Goal: Information Seeking & Learning: Learn about a topic

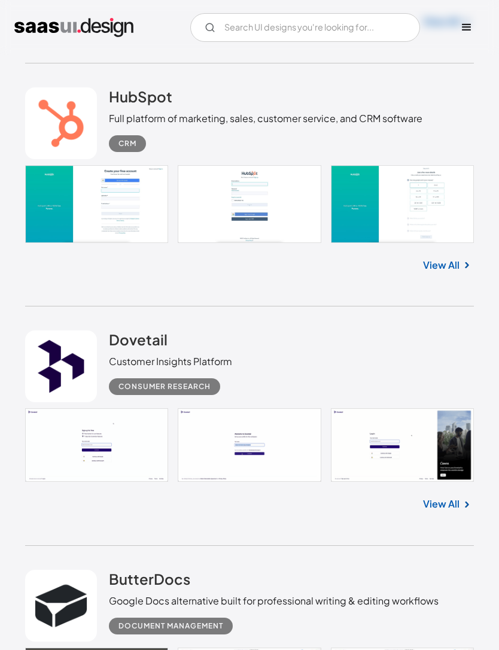
scroll to position [2023, 0]
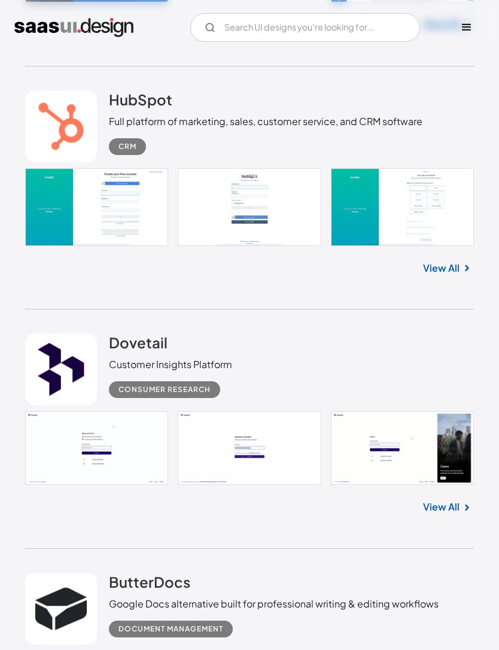
click at [450, 275] on link "View All" at bounding box center [441, 268] width 37 height 14
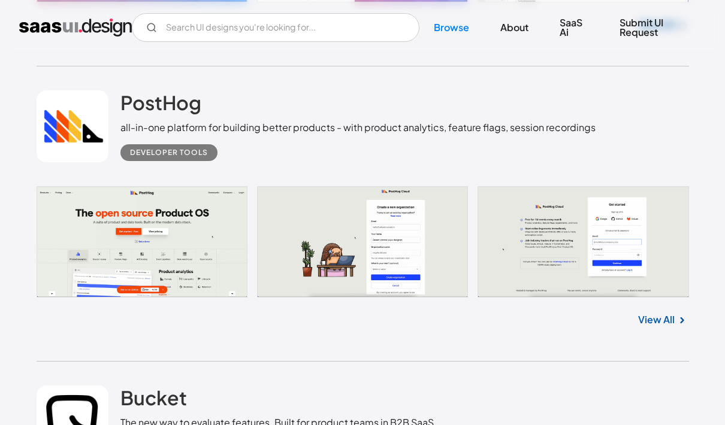
scroll to position [4233, 0]
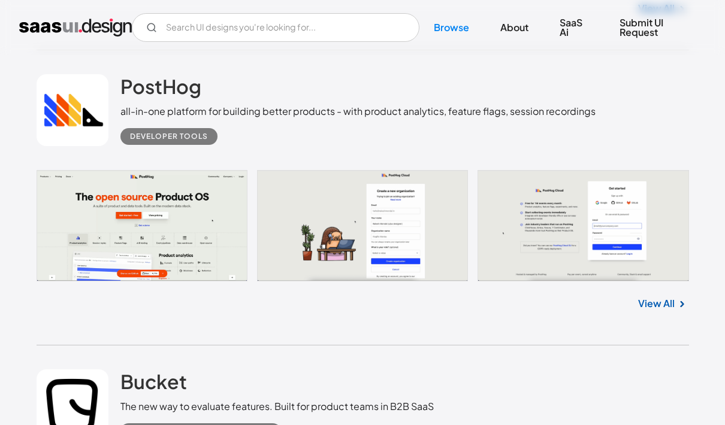
click at [499, 311] on link "View All" at bounding box center [656, 303] width 37 height 14
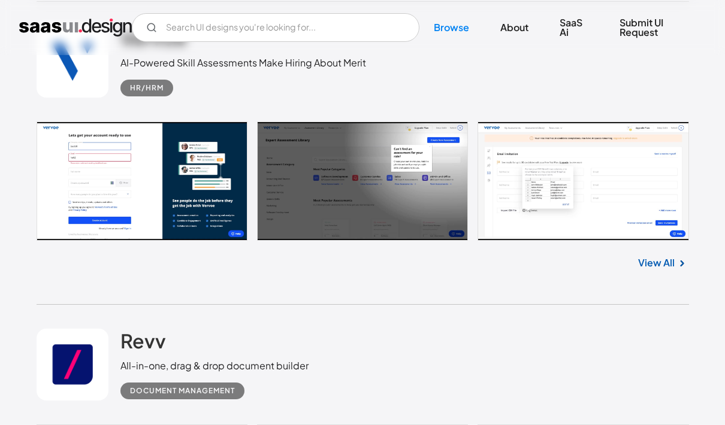
scroll to position [6407, 0]
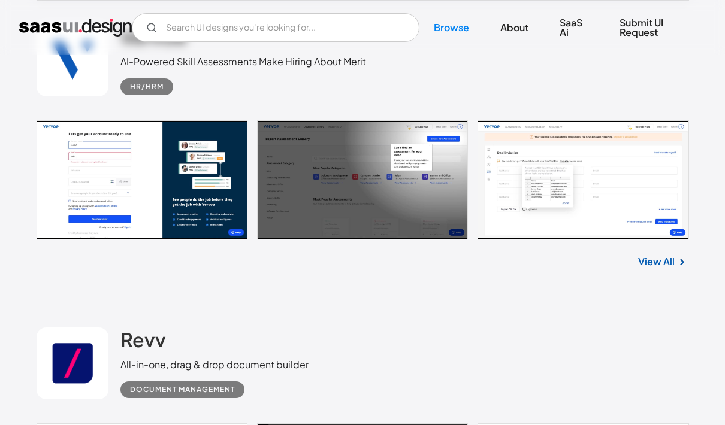
click at [499, 280] on div "View All" at bounding box center [363, 260] width 652 height 40
click at [499, 269] on link "View All" at bounding box center [656, 262] width 37 height 14
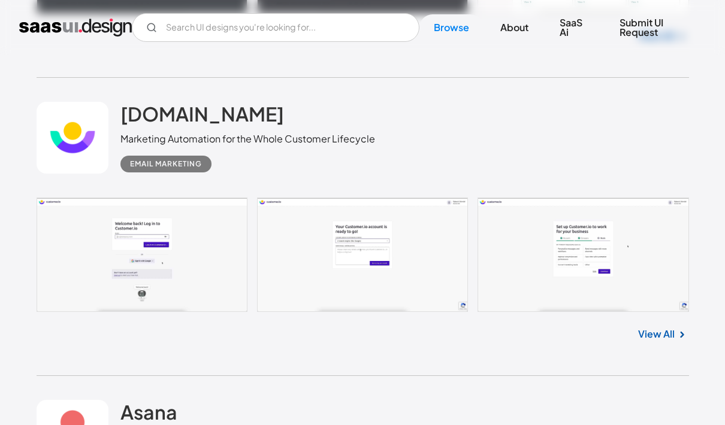
scroll to position [10565, 0]
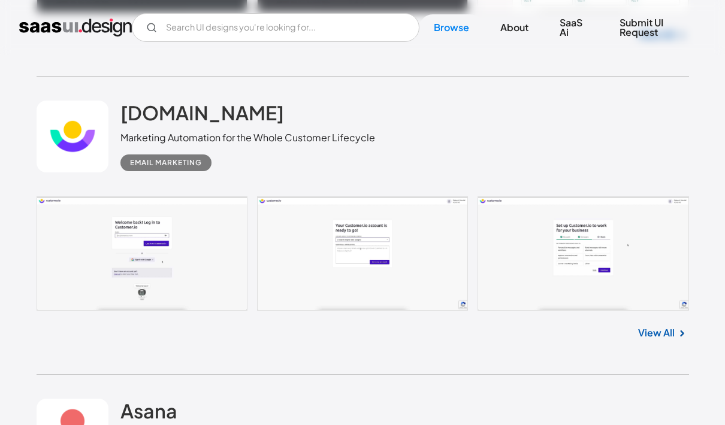
click at [499, 340] on link "View All" at bounding box center [656, 333] width 37 height 14
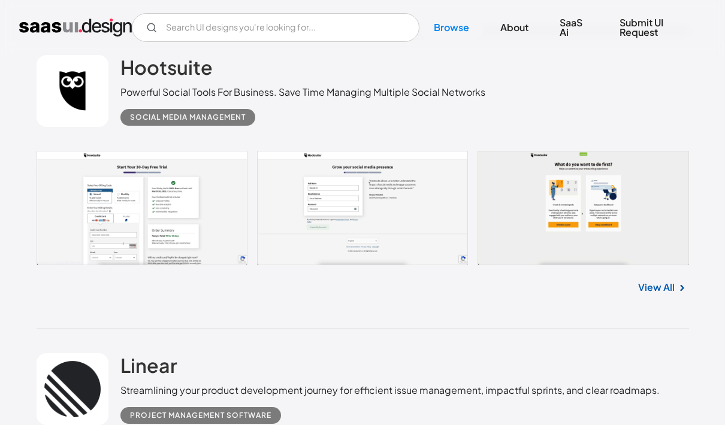
scroll to position [13990, 0]
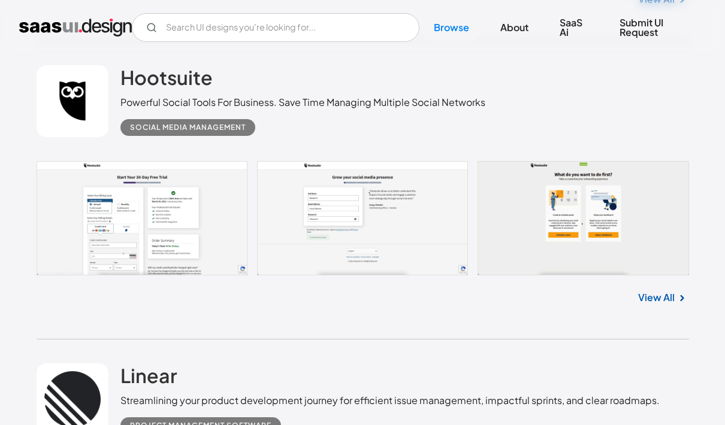
click at [499, 340] on div "Hootsuite Powerful Social Tools For Business. Save Time Managing Multiple Socia…" at bounding box center [363, 190] width 652 height 298
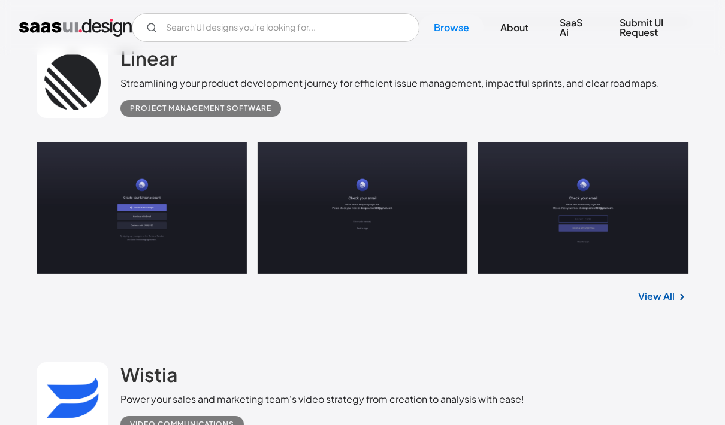
scroll to position [14306, 0]
click at [104, 243] on link at bounding box center [363, 209] width 652 height 132
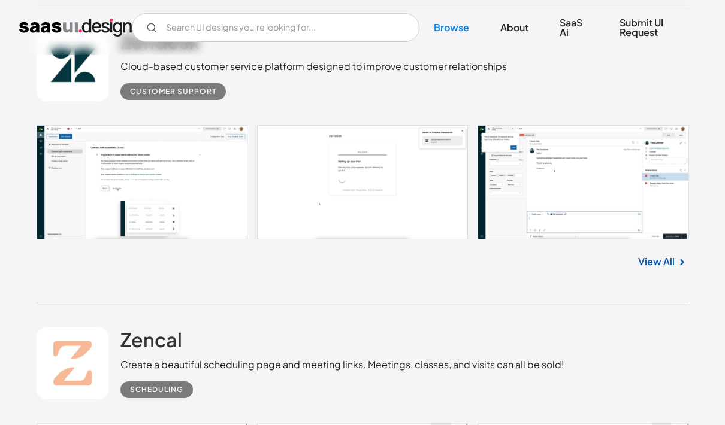
scroll to position [17108, 0]
click at [499, 207] on link at bounding box center [363, 183] width 652 height 114
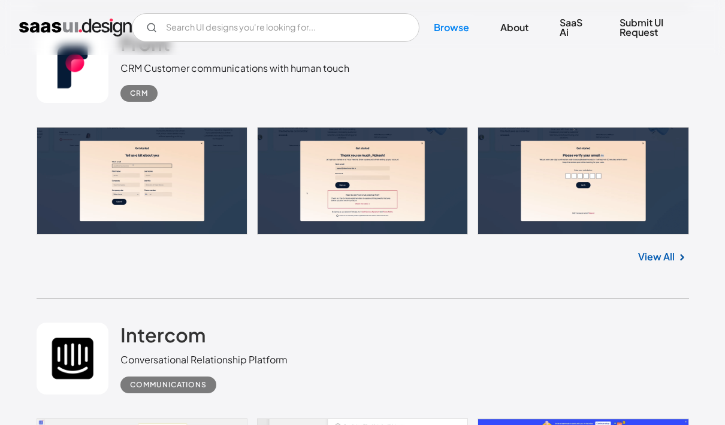
scroll to position [17707, 0]
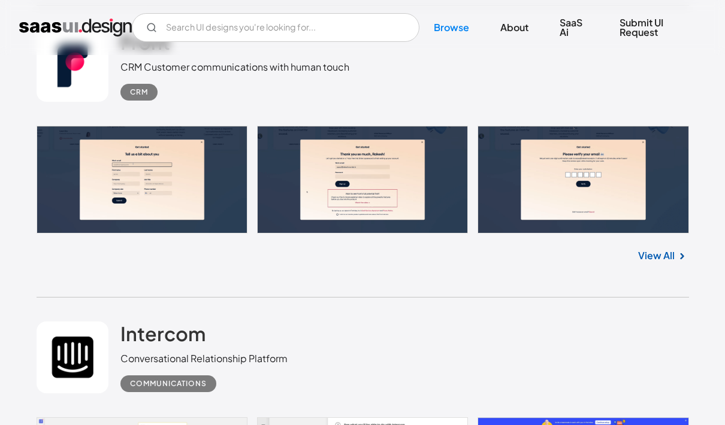
click at [162, 205] on link at bounding box center [363, 180] width 652 height 108
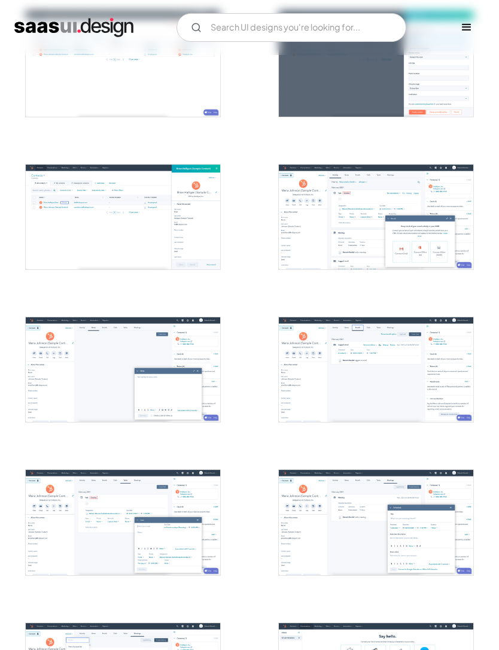
scroll to position [580, 0]
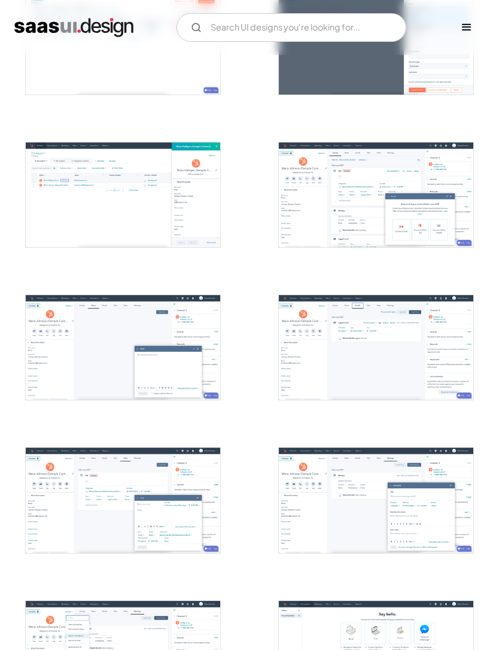
click at [426, 196] on img "open lightbox" at bounding box center [376, 195] width 195 height 105
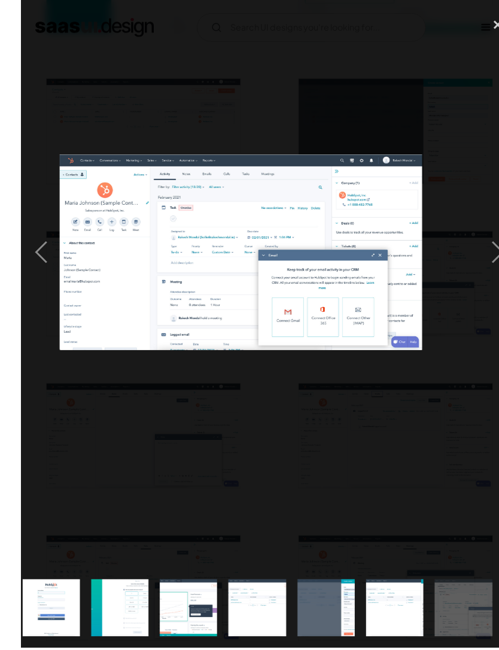
scroll to position [487, 0]
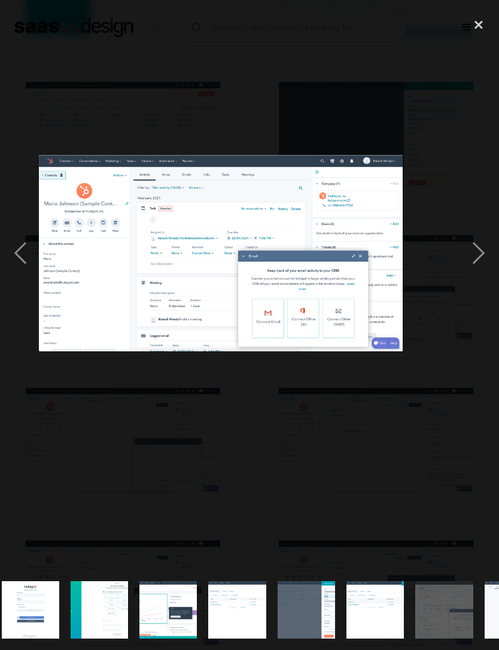
click at [480, 22] on div "close lightbox" at bounding box center [479, 24] width 41 height 26
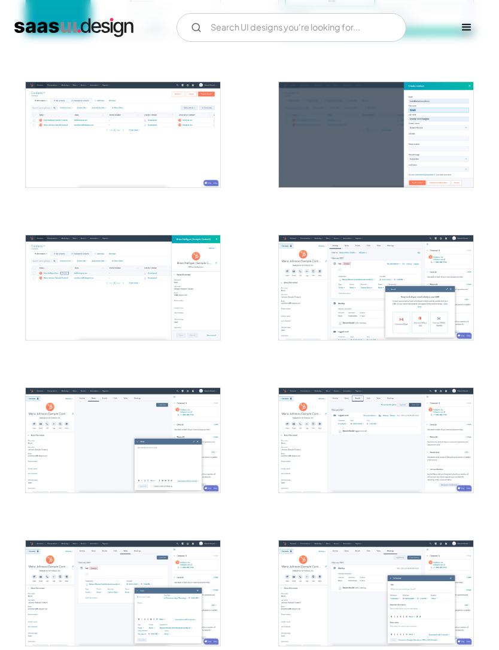
scroll to position [0, 0]
click at [374, 295] on img "open lightbox" at bounding box center [376, 287] width 195 height 105
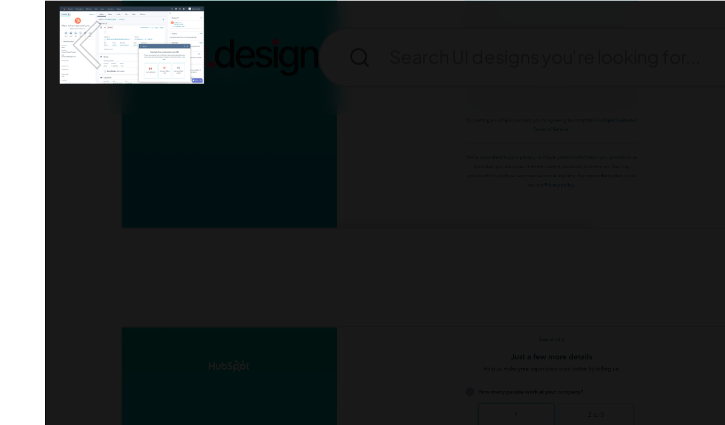
scroll to position [340, 0]
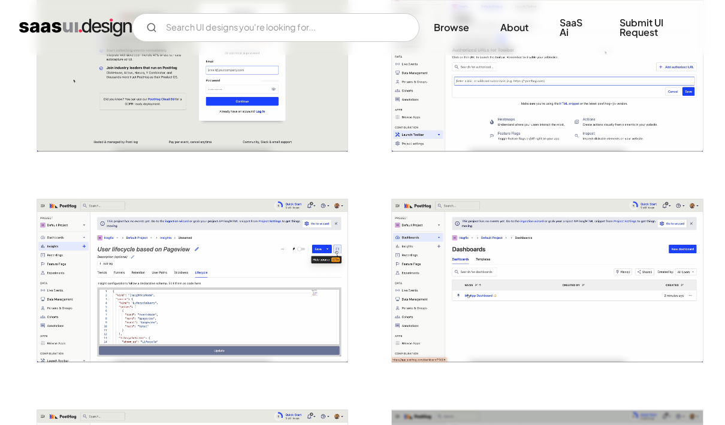
scroll to position [513, 0]
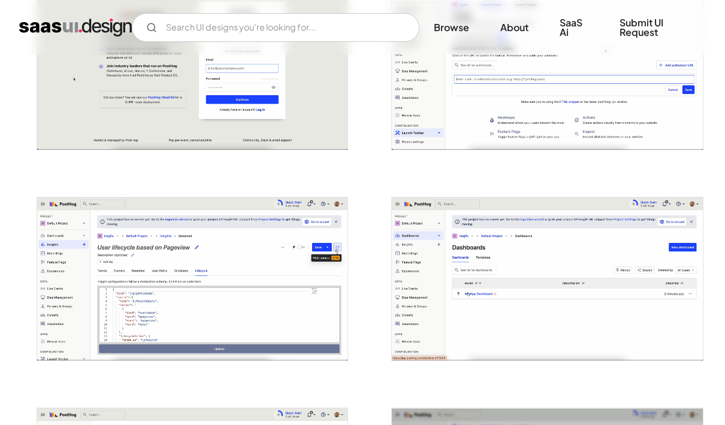
click at [573, 249] on img "open lightbox" at bounding box center [547, 279] width 311 height 163
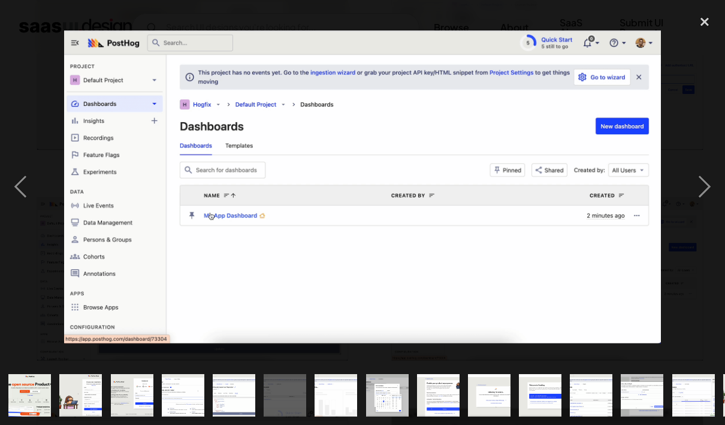
click at [695, 183] on div "next image" at bounding box center [704, 186] width 41 height 357
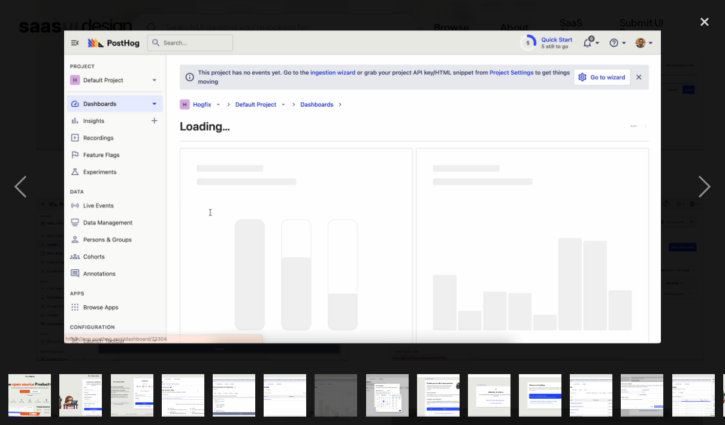
click at [681, 190] on div at bounding box center [362, 186] width 725 height 357
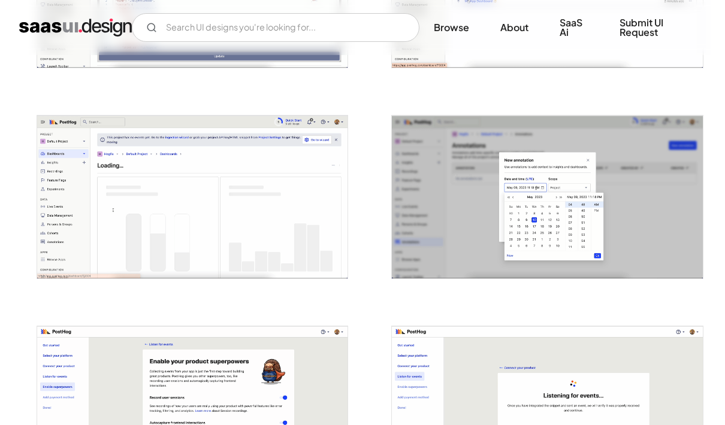
scroll to position [829, 0]
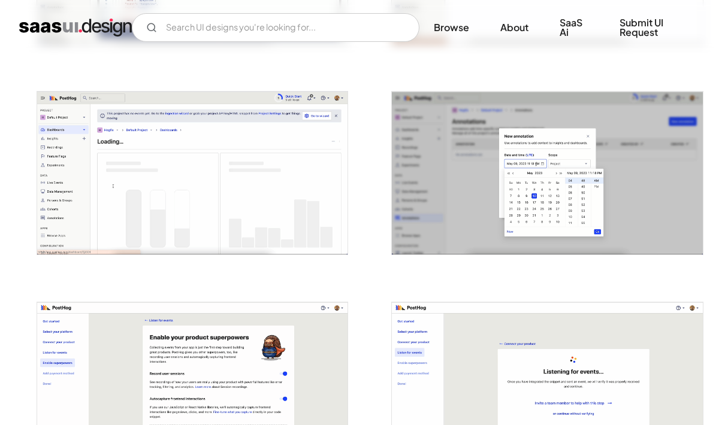
click at [669, 214] on img "open lightbox" at bounding box center [547, 173] width 311 height 163
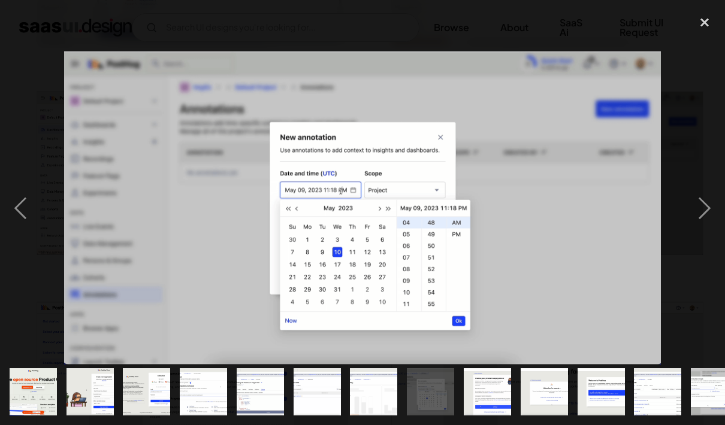
scroll to position [830, 0]
click at [704, 210] on div "next image" at bounding box center [704, 209] width 41 height 398
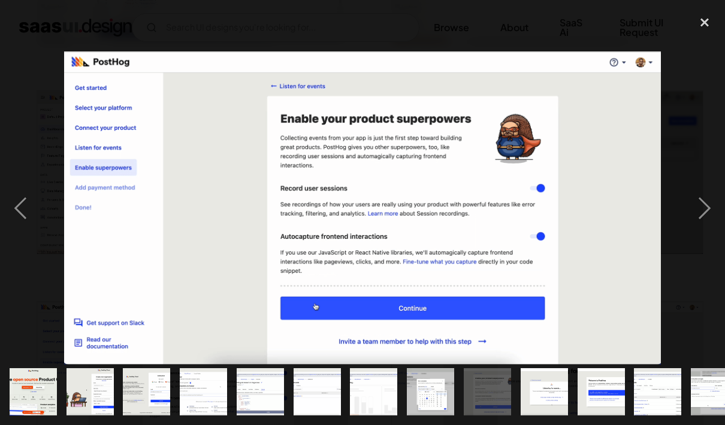
click at [705, 210] on div "next image" at bounding box center [704, 209] width 41 height 398
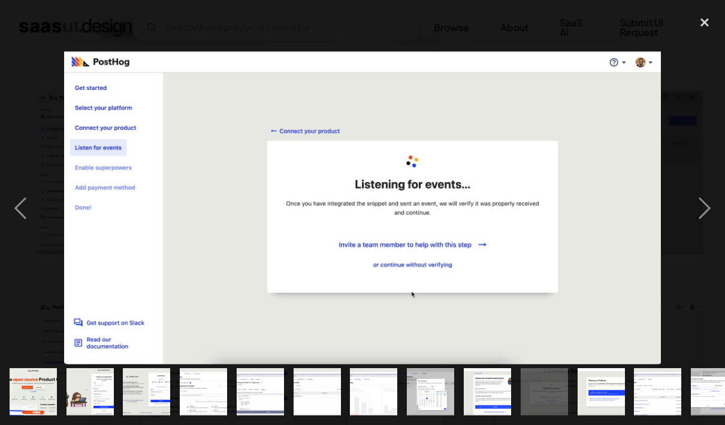
click at [704, 211] on div "next image" at bounding box center [704, 209] width 41 height 398
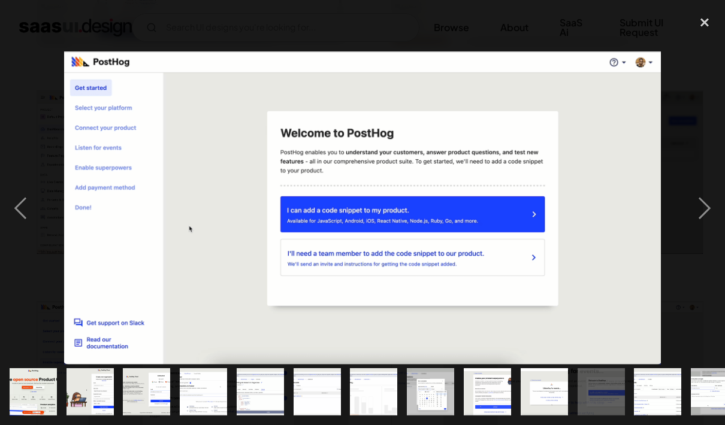
click at [699, 214] on div "next image" at bounding box center [704, 209] width 41 height 398
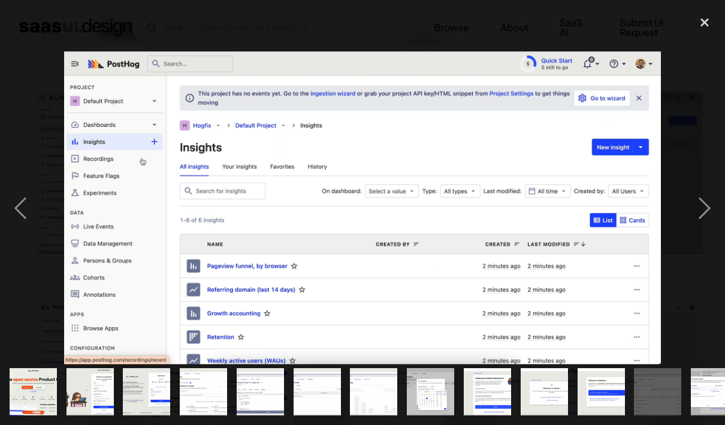
click at [701, 213] on div "next image" at bounding box center [704, 209] width 41 height 398
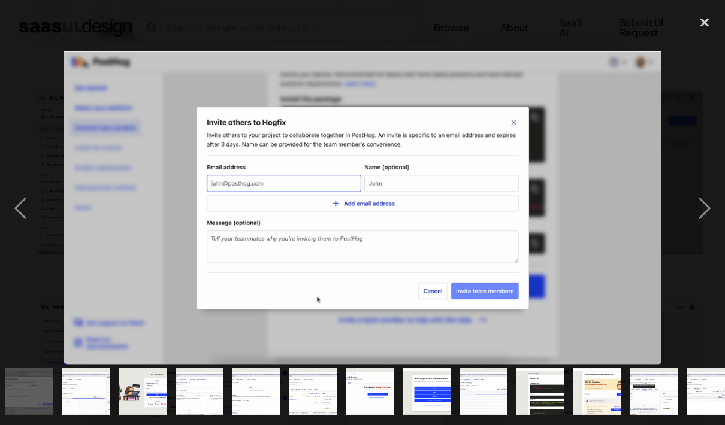
scroll to position [0, 686]
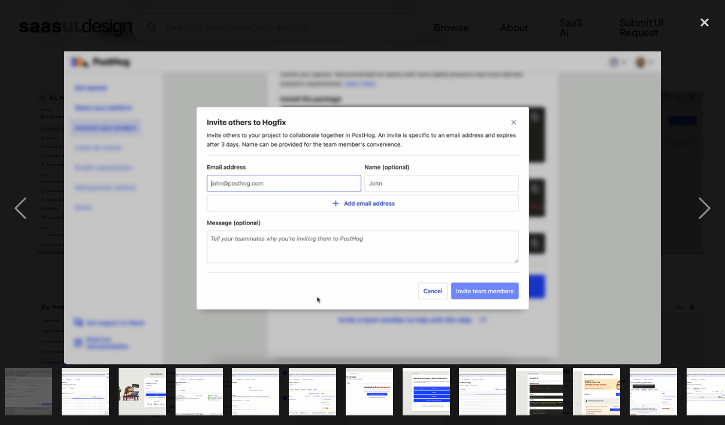
click at [700, 214] on div "next image" at bounding box center [704, 209] width 41 height 398
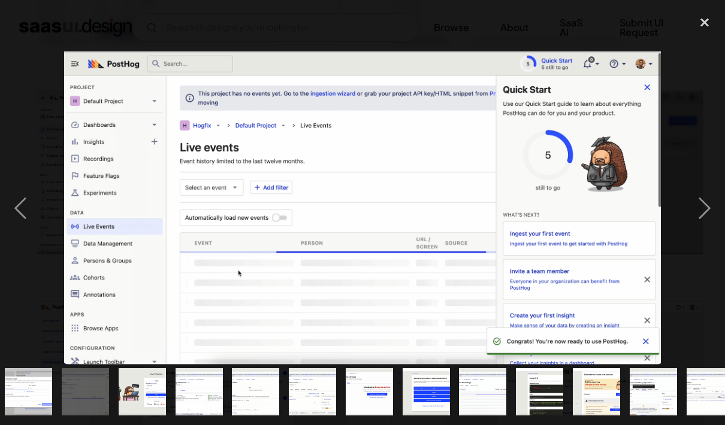
click at [704, 213] on div "next image" at bounding box center [704, 209] width 41 height 398
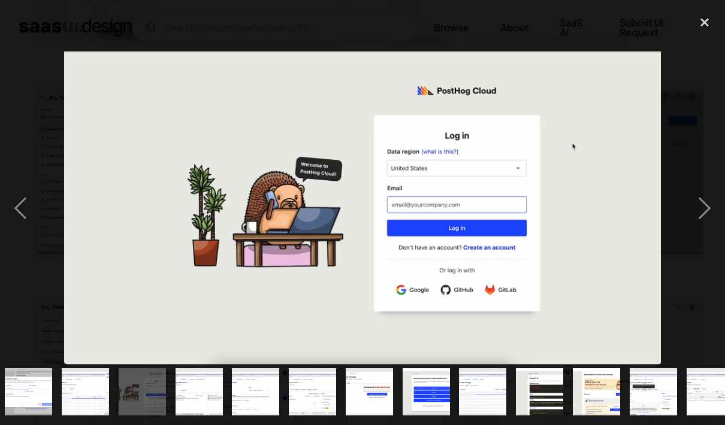
click at [703, 214] on div "next image" at bounding box center [704, 209] width 41 height 398
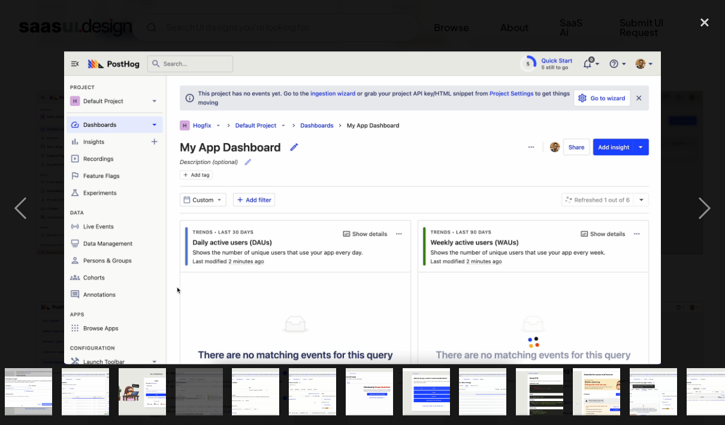
click at [702, 214] on div "next image" at bounding box center [704, 209] width 41 height 398
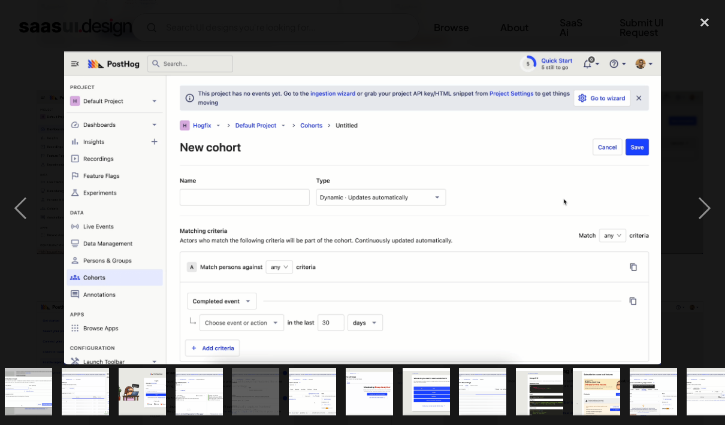
click at [702, 213] on div "next image" at bounding box center [704, 209] width 41 height 398
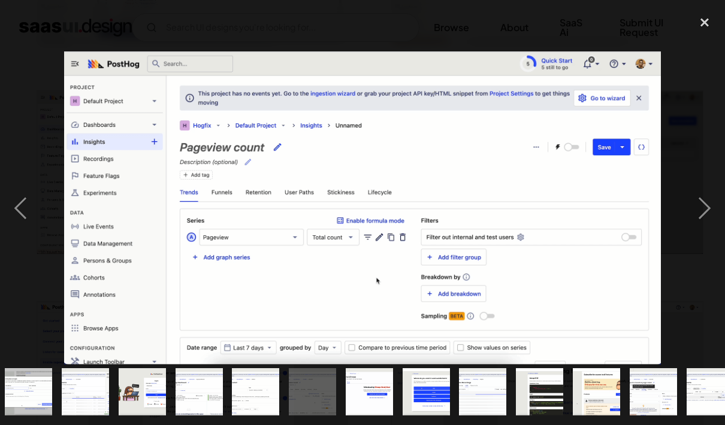
click at [699, 216] on div "next image" at bounding box center [704, 209] width 41 height 398
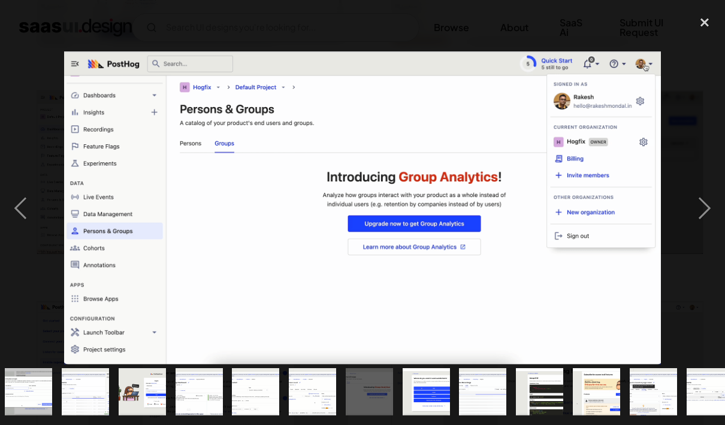
click at [701, 216] on div "next image" at bounding box center [704, 209] width 41 height 398
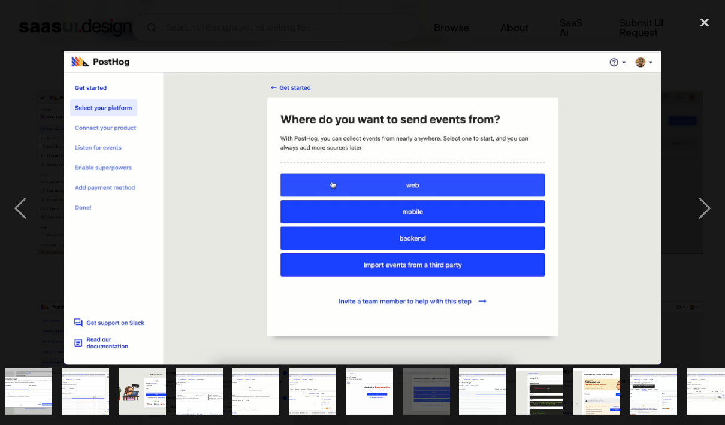
click at [700, 214] on div "next image" at bounding box center [704, 209] width 41 height 398
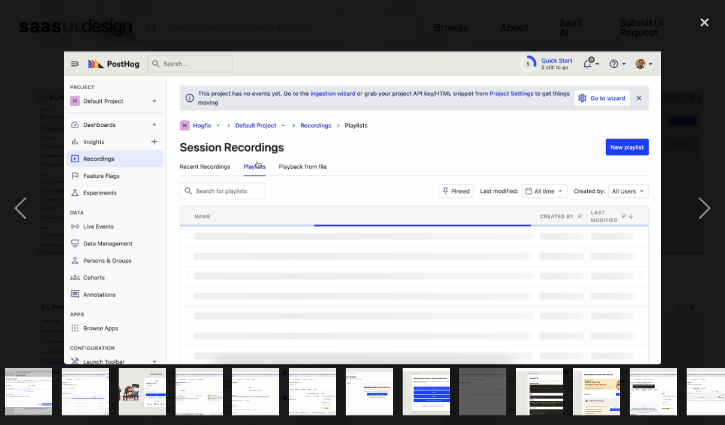
click at [697, 216] on div "next image" at bounding box center [704, 209] width 41 height 398
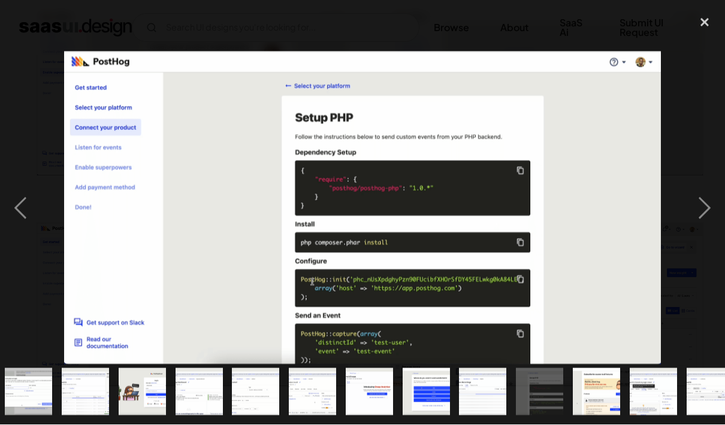
scroll to position [1125, 0]
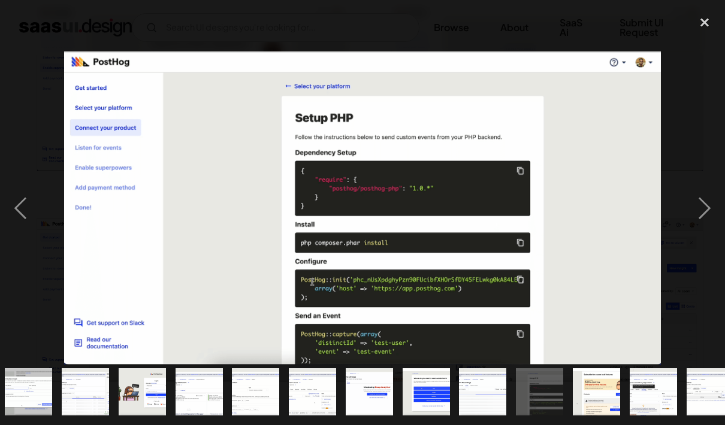
click at [707, 211] on div "next image" at bounding box center [704, 209] width 41 height 398
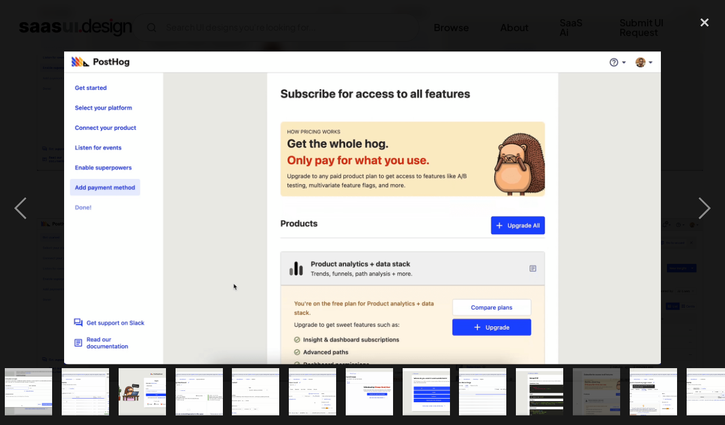
click at [18, 202] on div "previous image" at bounding box center [20, 209] width 41 height 398
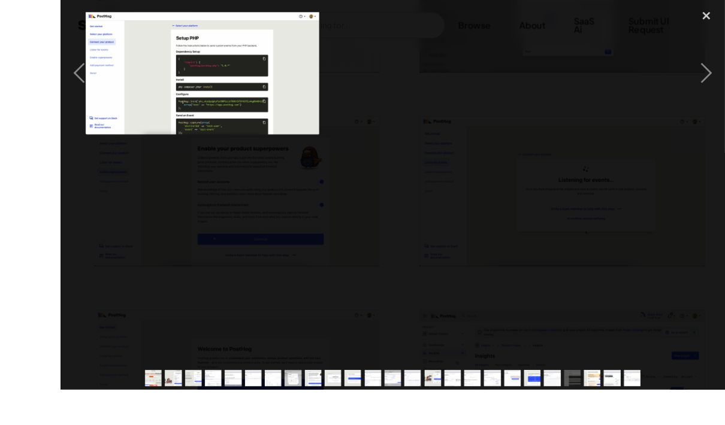
scroll to position [1102, 0]
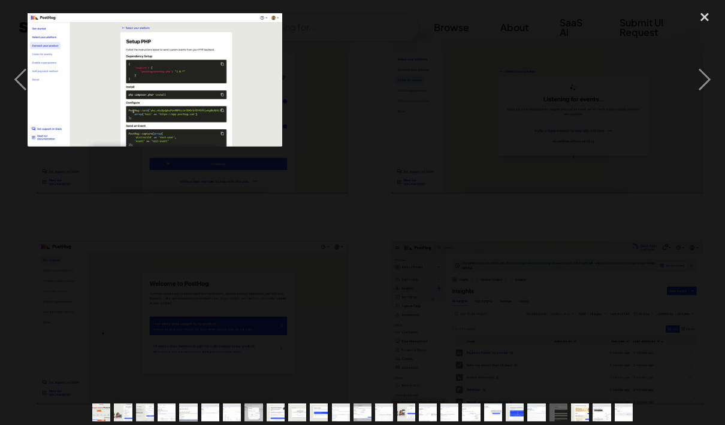
click at [708, 20] on div "close lightbox" at bounding box center [704, 17] width 41 height 26
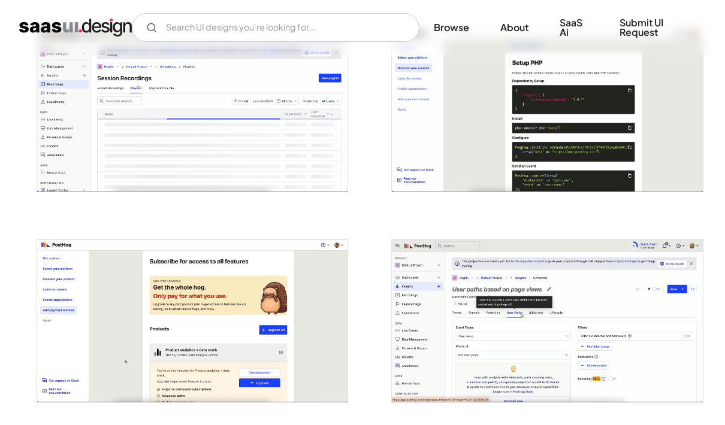
scroll to position [2370, 0]
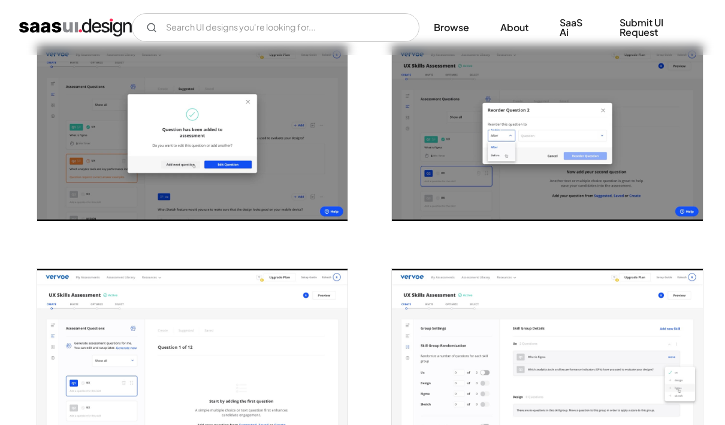
scroll to position [1798, 0]
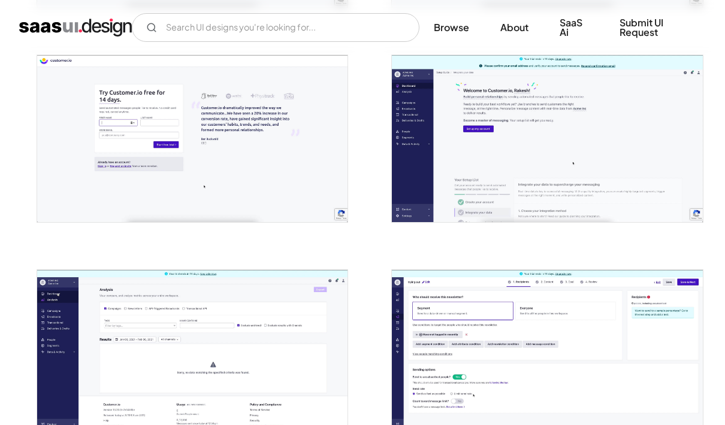
scroll to position [665, 0]
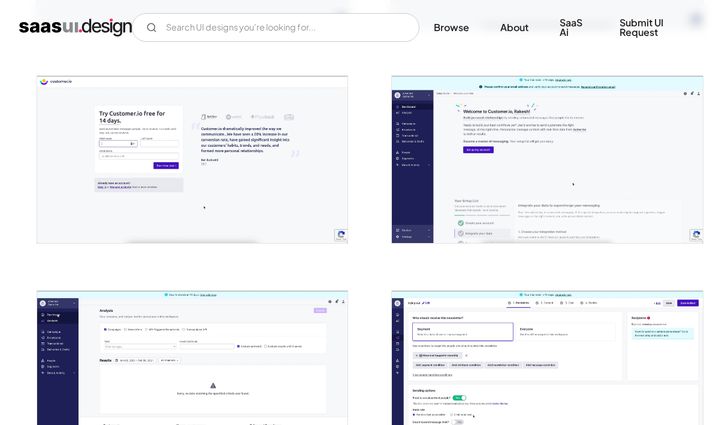
click at [625, 199] on img "open lightbox" at bounding box center [547, 160] width 311 height 167
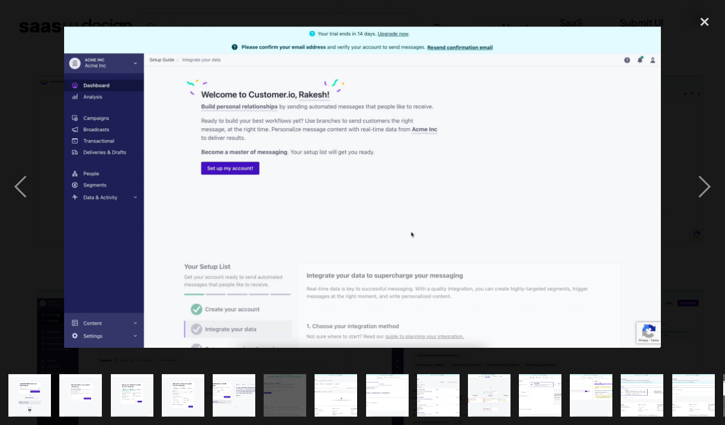
click at [696, 191] on div "next image" at bounding box center [704, 186] width 41 height 357
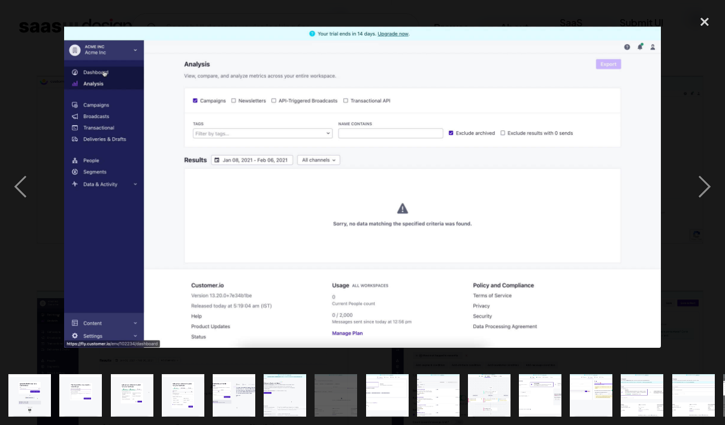
click at [694, 199] on div "next image" at bounding box center [704, 186] width 41 height 357
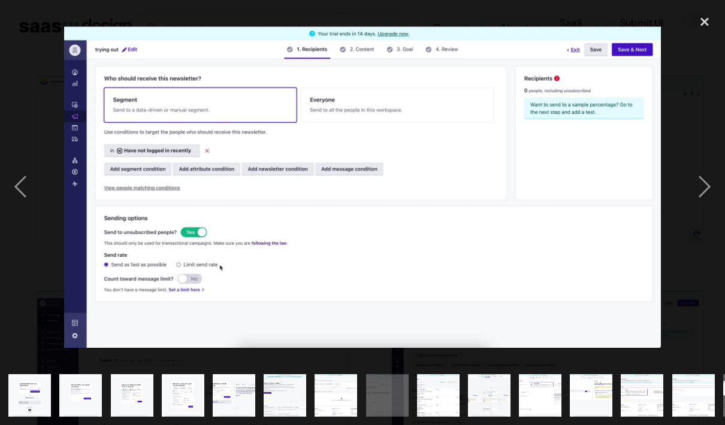
click at [696, 198] on div "next image" at bounding box center [704, 186] width 41 height 357
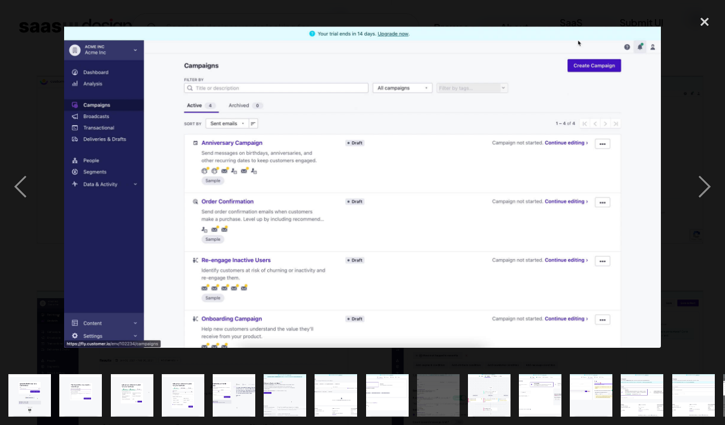
click at [700, 195] on div "next image" at bounding box center [704, 186] width 41 height 357
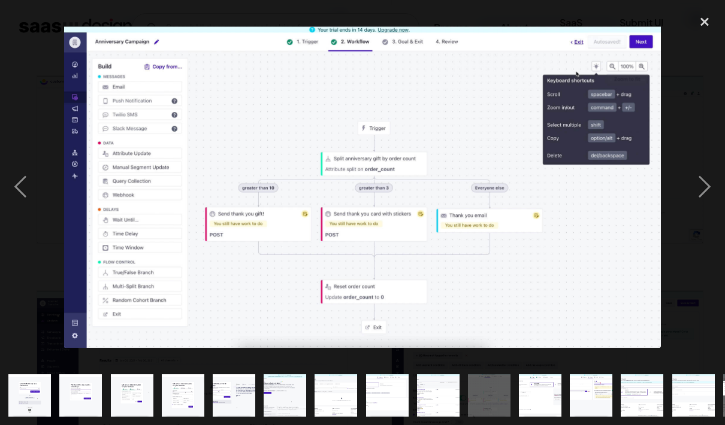
click at [695, 198] on div "next image" at bounding box center [704, 186] width 41 height 357
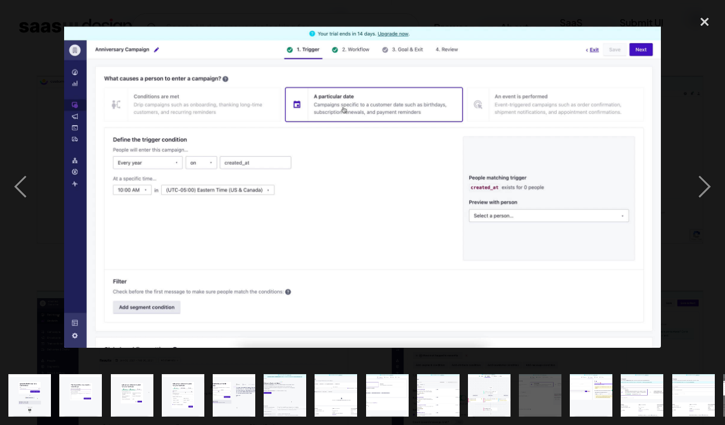
click at [693, 199] on div "next image" at bounding box center [704, 186] width 41 height 357
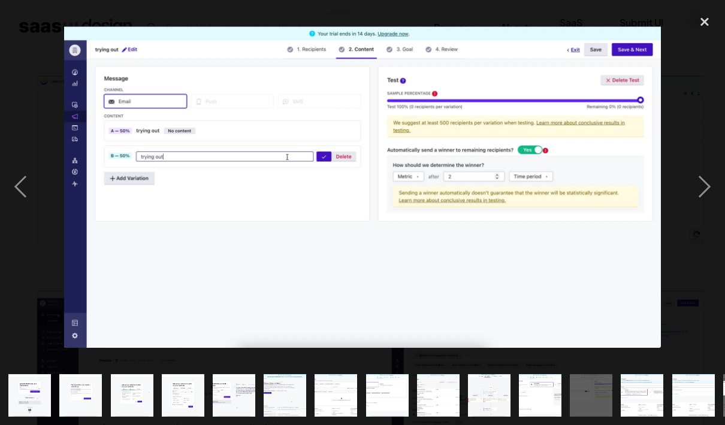
click at [687, 201] on div "next image" at bounding box center [704, 186] width 41 height 357
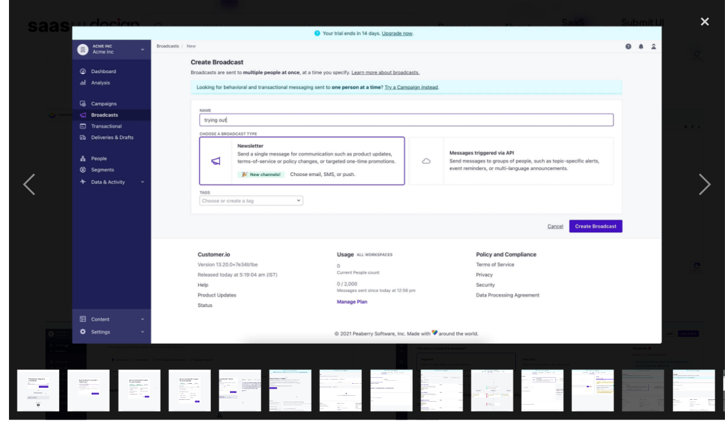
scroll to position [611, 0]
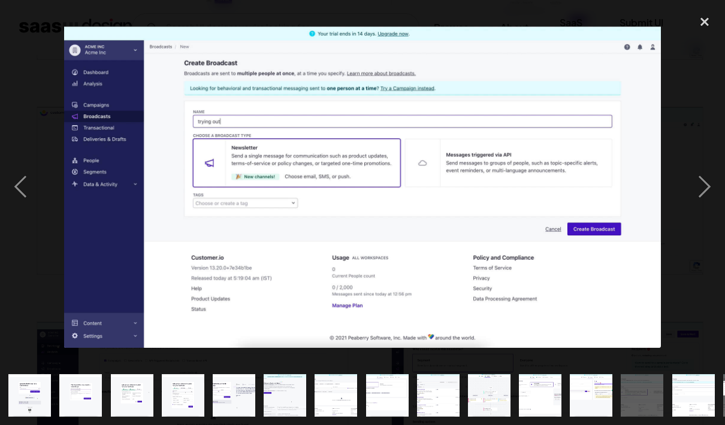
click at [702, 10] on div "close lightbox" at bounding box center [704, 21] width 41 height 26
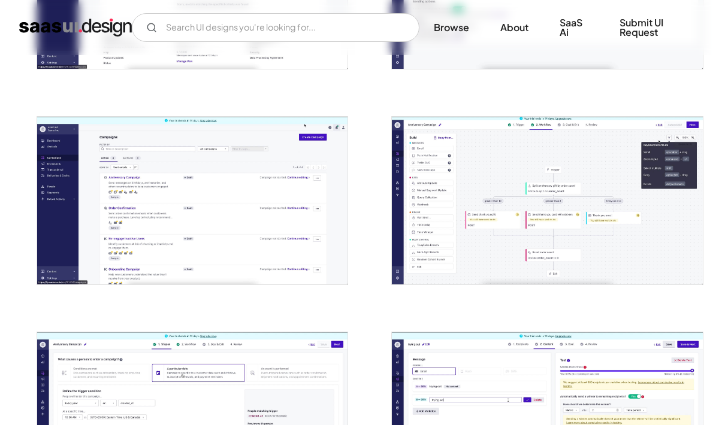
scroll to position [1032, 0]
click at [599, 228] on img "open lightbox" at bounding box center [547, 200] width 311 height 167
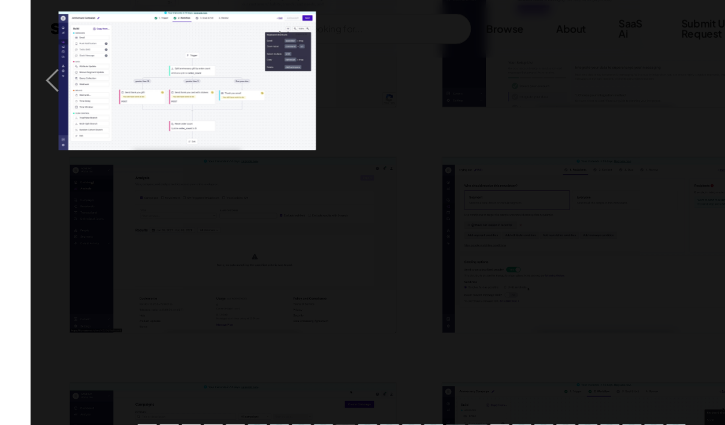
scroll to position [774, 0]
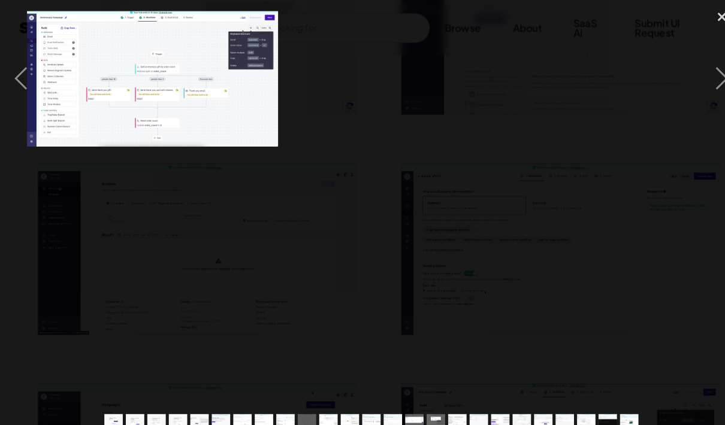
click at [693, 20] on div "close lightbox" at bounding box center [704, 17] width 41 height 26
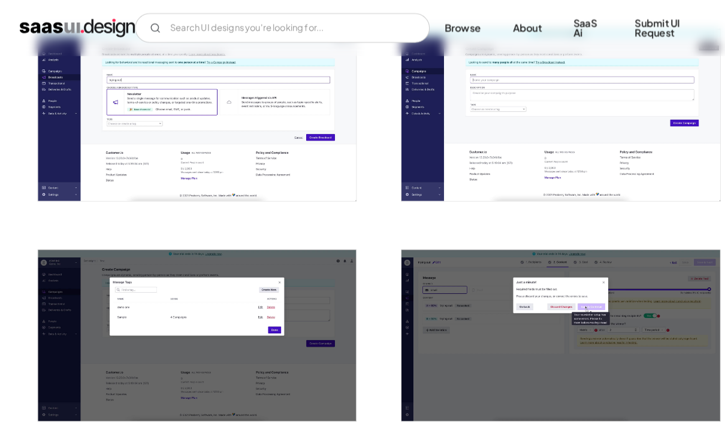
scroll to position [1552, 0]
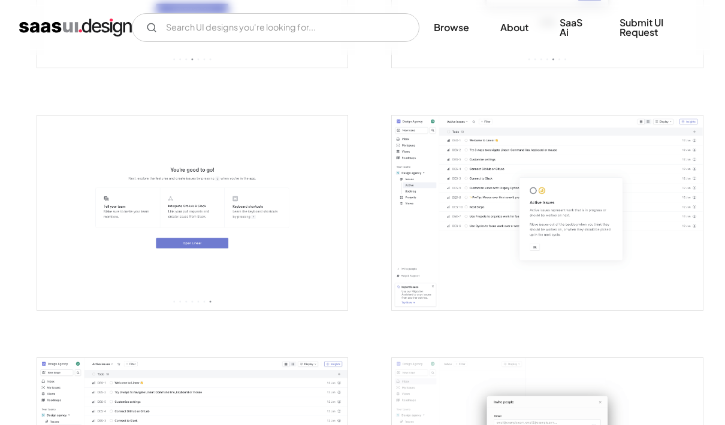
scroll to position [1140, 0]
click at [634, 262] on img "open lightbox" at bounding box center [547, 213] width 311 height 194
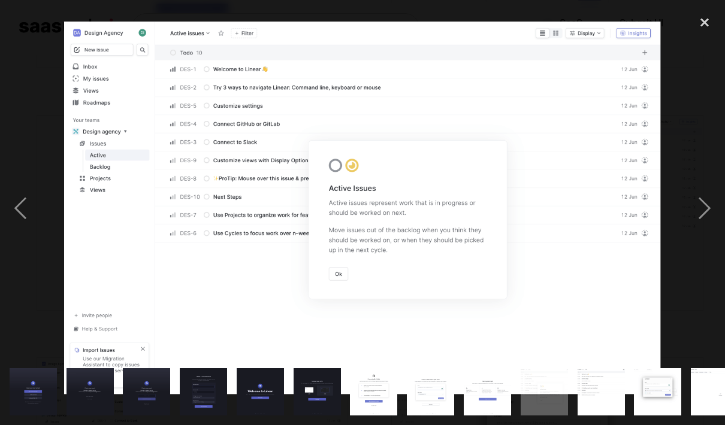
click at [705, 212] on div "next image" at bounding box center [704, 209] width 41 height 398
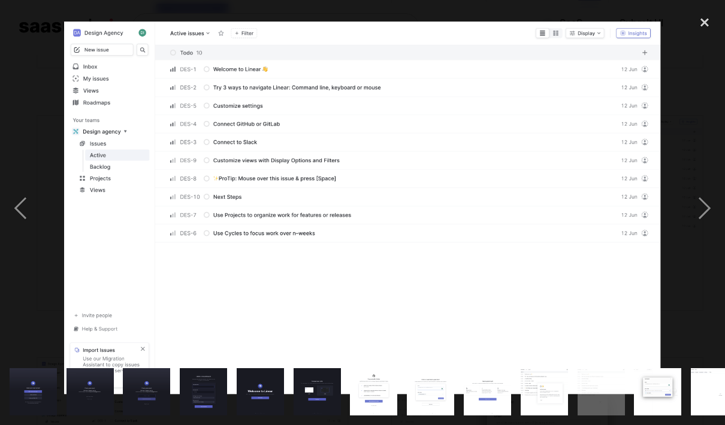
click at [701, 213] on div "next image" at bounding box center [704, 209] width 41 height 398
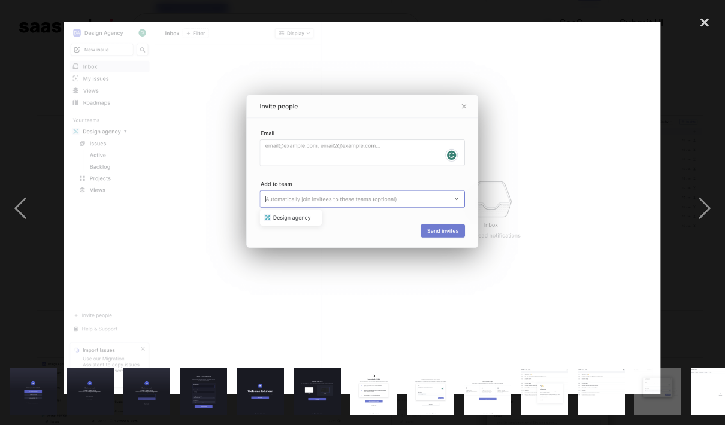
click at [703, 211] on div "next image" at bounding box center [704, 209] width 41 height 398
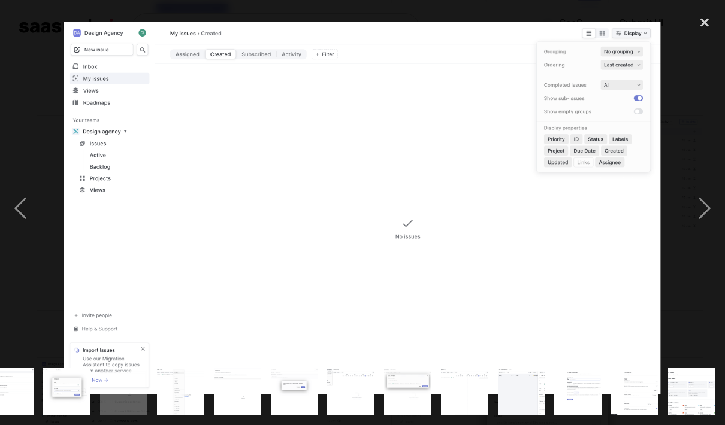
scroll to position [0, 590]
click at [703, 213] on div "next image" at bounding box center [704, 209] width 41 height 398
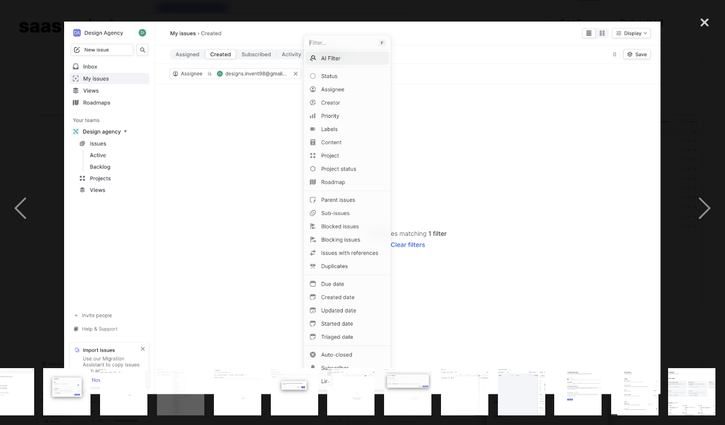
click at [702, 213] on div "next image" at bounding box center [704, 209] width 41 height 398
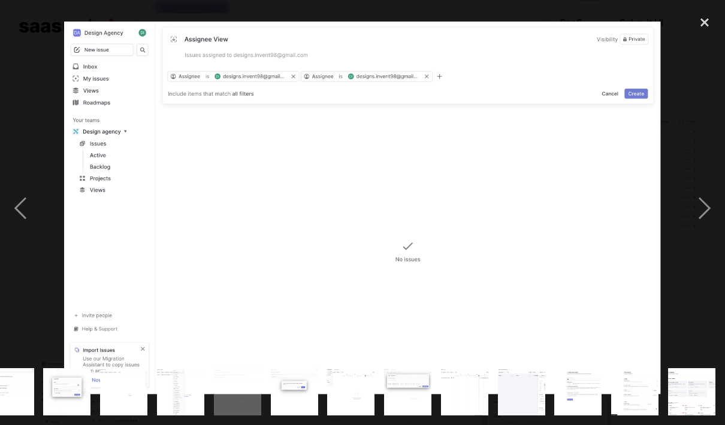
click at [701, 213] on div "next image" at bounding box center [704, 209] width 41 height 398
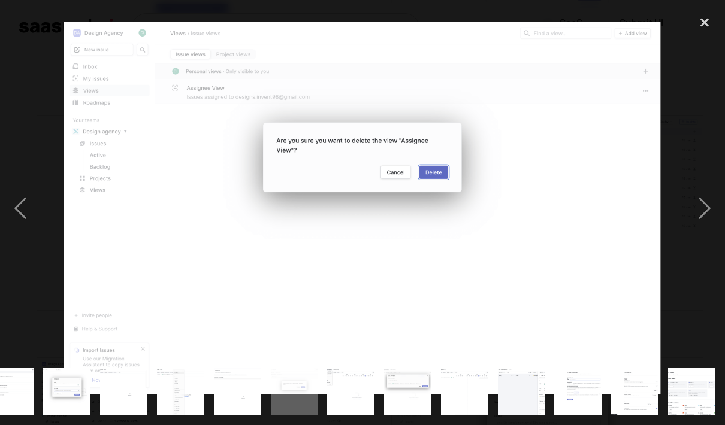
click at [702, 212] on div "next image" at bounding box center [704, 209] width 41 height 398
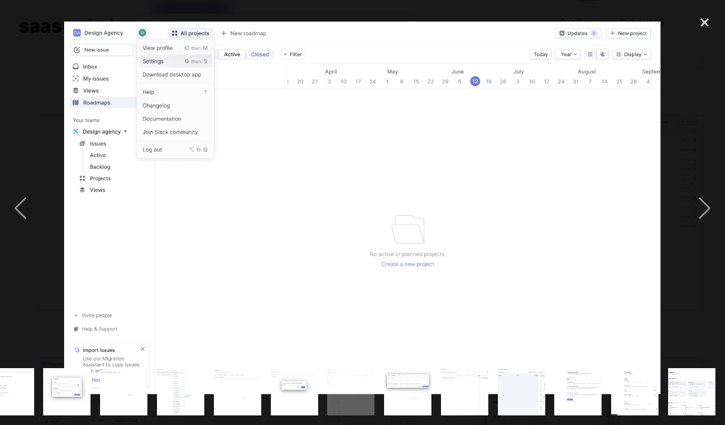
click at [699, 212] on div "next image" at bounding box center [704, 209] width 41 height 398
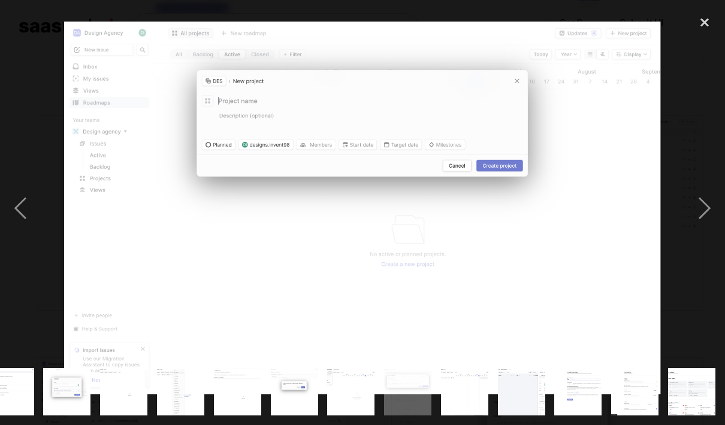
click at [697, 216] on div "next image" at bounding box center [704, 209] width 41 height 398
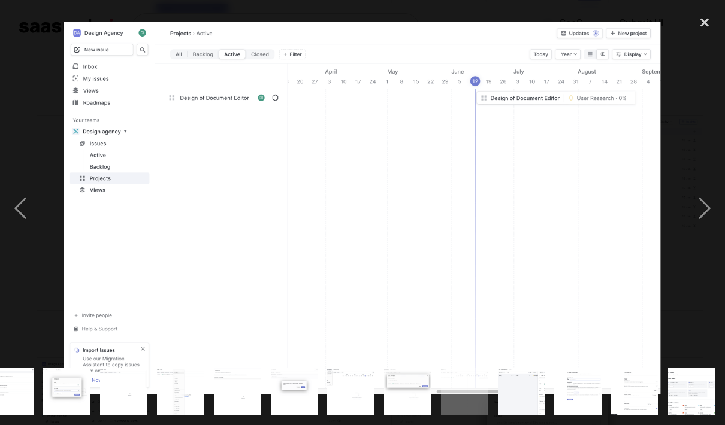
click at [701, 213] on div "next image" at bounding box center [704, 209] width 41 height 398
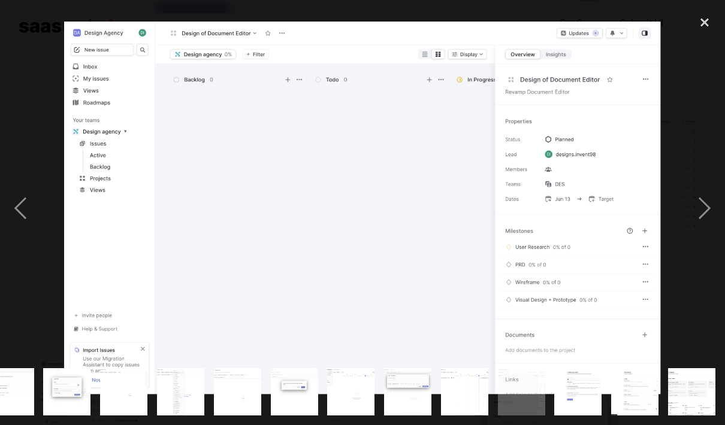
click at [702, 211] on div "next image" at bounding box center [704, 209] width 41 height 398
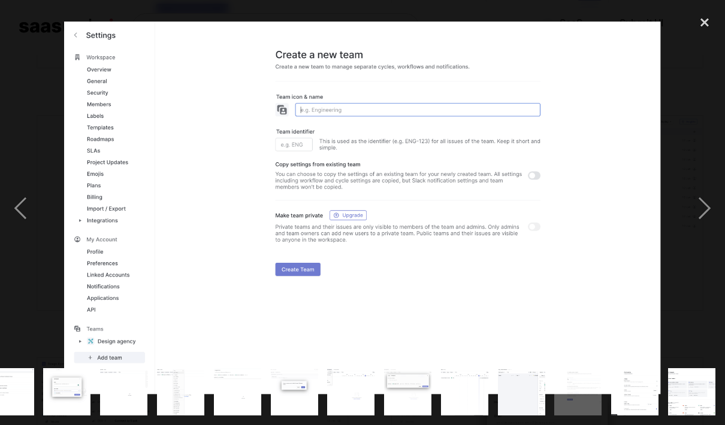
click at [698, 213] on div "next image" at bounding box center [704, 209] width 41 height 398
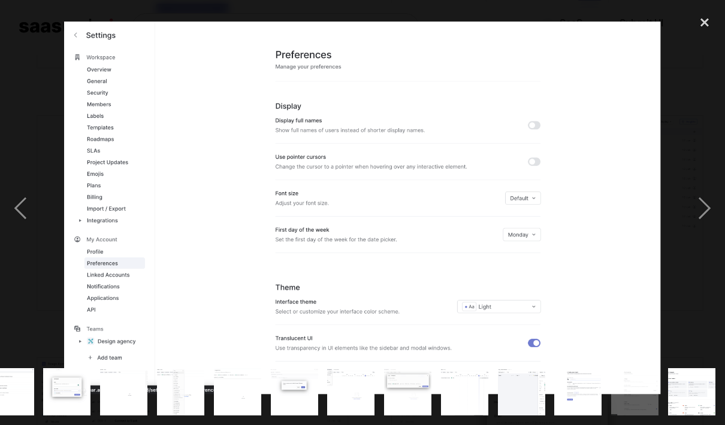
click at [700, 213] on div "next image" at bounding box center [704, 209] width 41 height 398
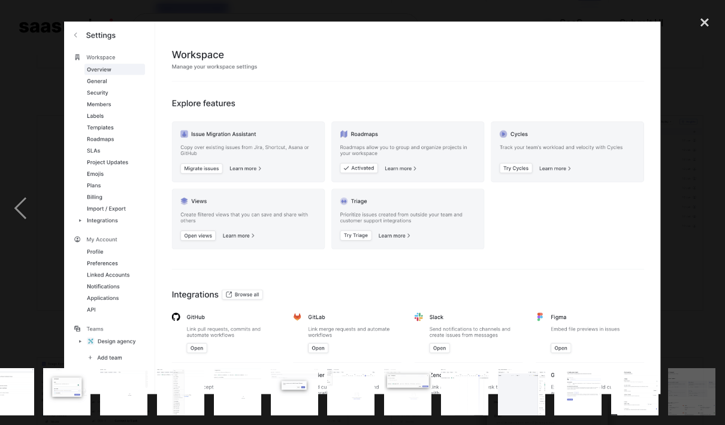
click at [701, 212] on div "next image" at bounding box center [704, 209] width 41 height 398
click at [696, 214] on div "next image" at bounding box center [704, 209] width 41 height 398
click at [708, 23] on div "close lightbox" at bounding box center [704, 23] width 41 height 26
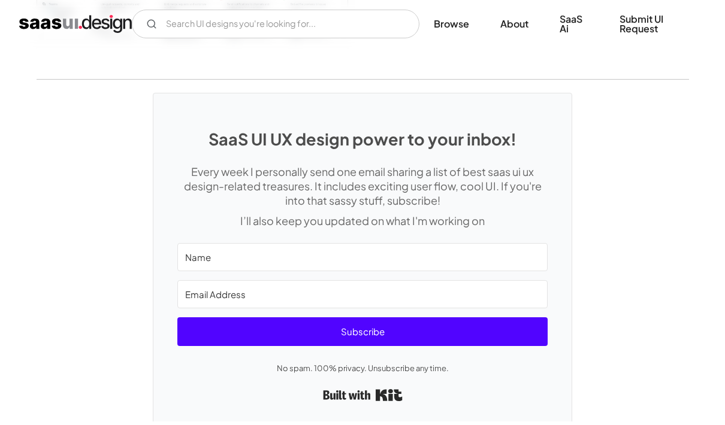
scroll to position [3151, 0]
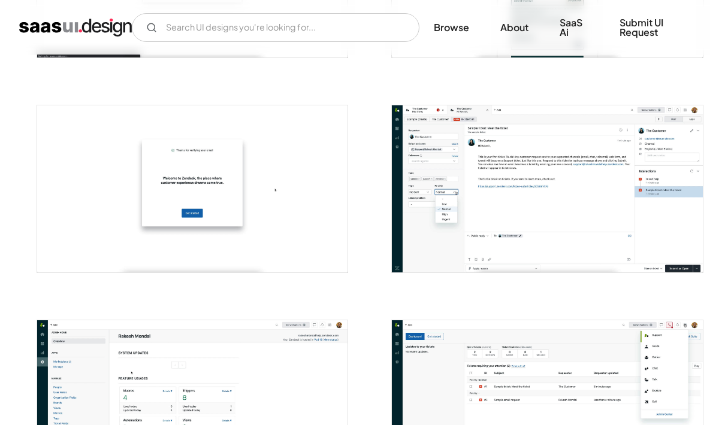
scroll to position [1076, 0]
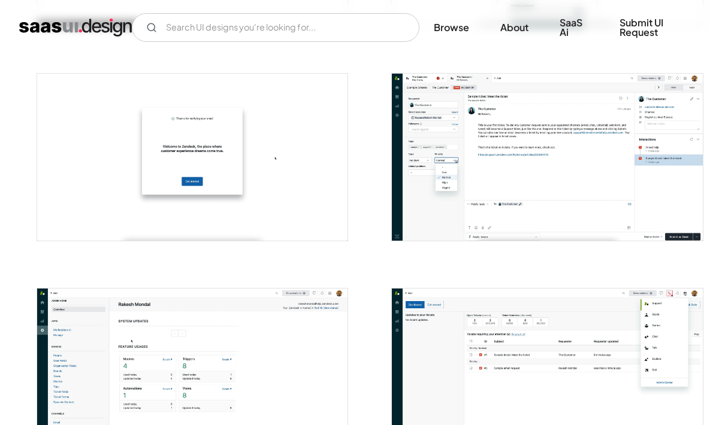
click at [661, 189] on img "open lightbox" at bounding box center [547, 158] width 311 height 168
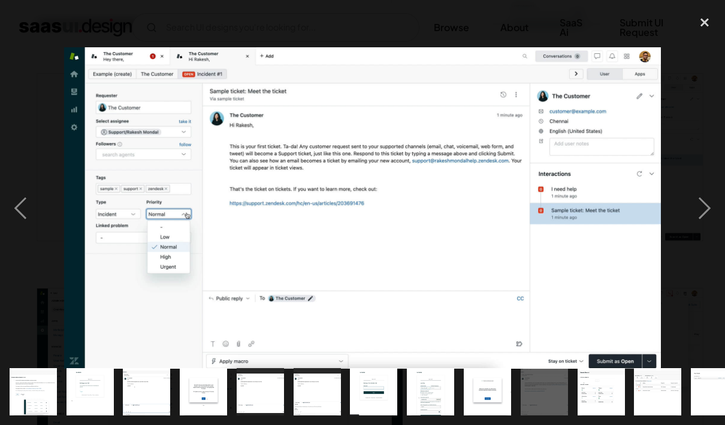
click at [699, 213] on div "next image" at bounding box center [704, 209] width 41 height 398
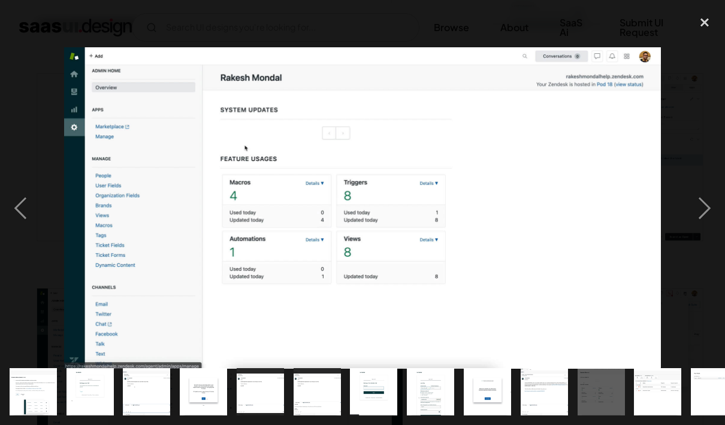
click at [694, 216] on div "next image" at bounding box center [704, 209] width 41 height 398
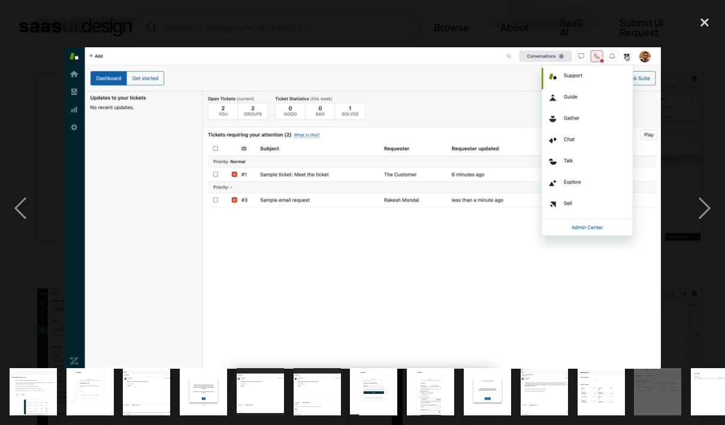
click at [697, 213] on div "next image" at bounding box center [704, 209] width 41 height 398
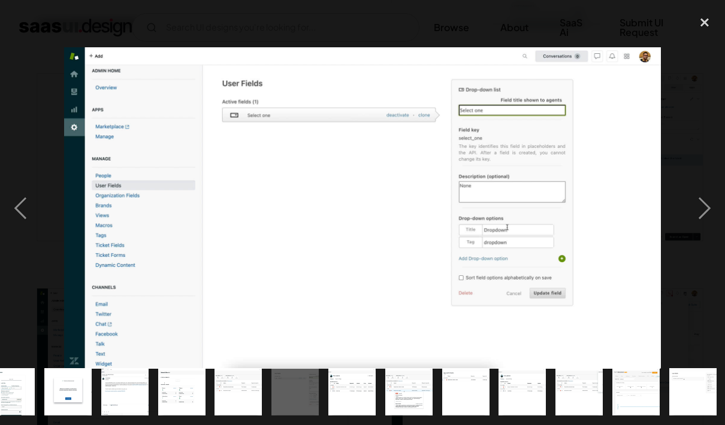
scroll to position [0, 420]
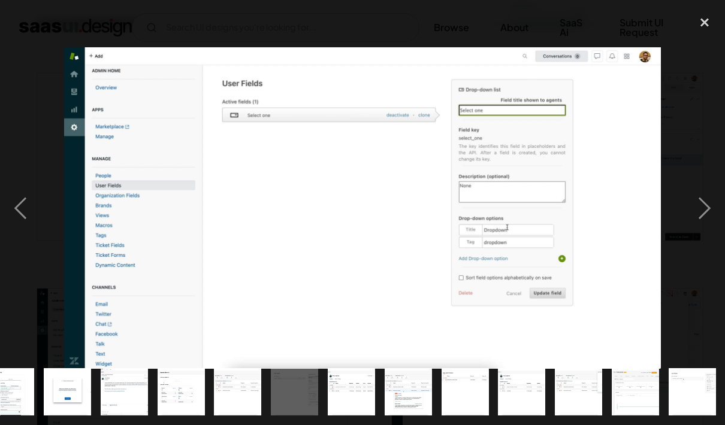
click at [681, 219] on div at bounding box center [362, 209] width 725 height 398
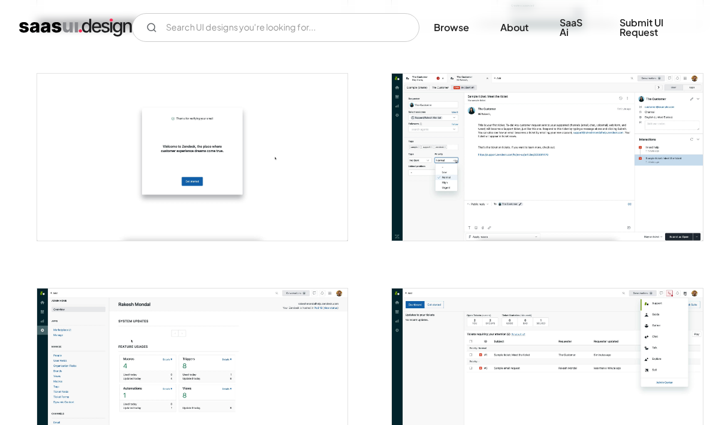
scroll to position [0, 0]
click at [694, 215] on img "open lightbox" at bounding box center [547, 158] width 311 height 168
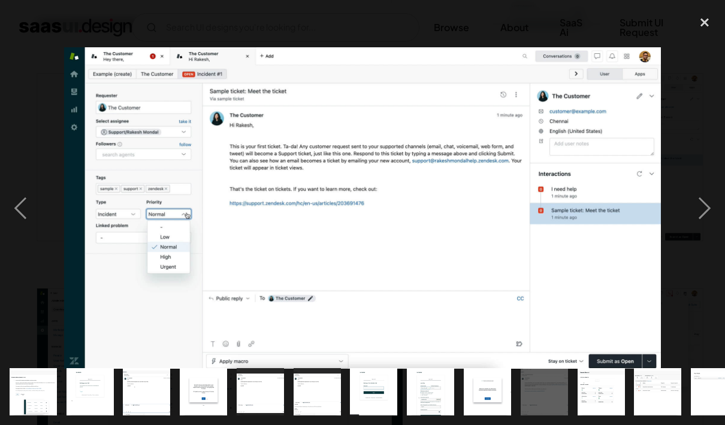
click at [692, 216] on div "next image" at bounding box center [704, 209] width 41 height 398
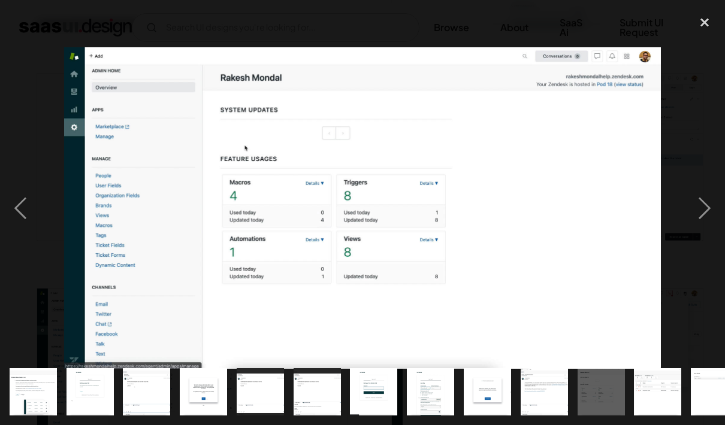
click at [690, 216] on div "next image" at bounding box center [704, 209] width 41 height 398
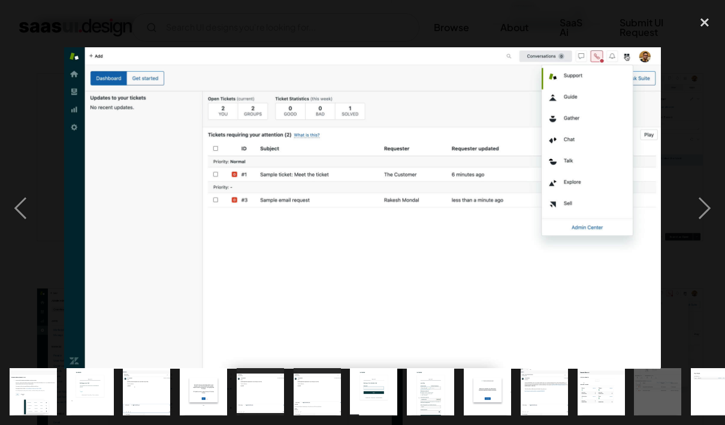
click at [689, 217] on div "next image" at bounding box center [704, 209] width 41 height 398
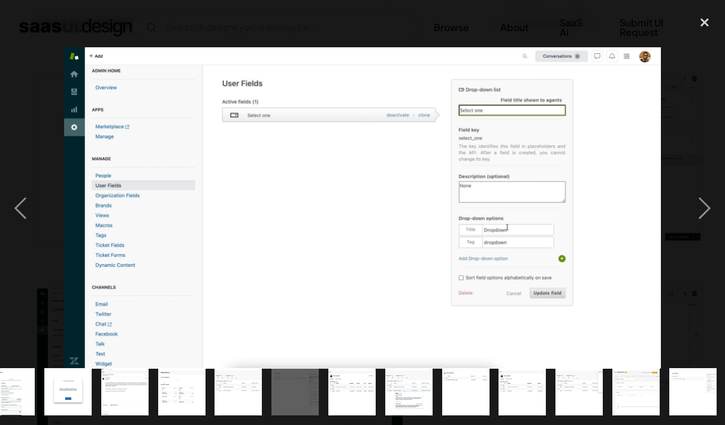
scroll to position [0, 420]
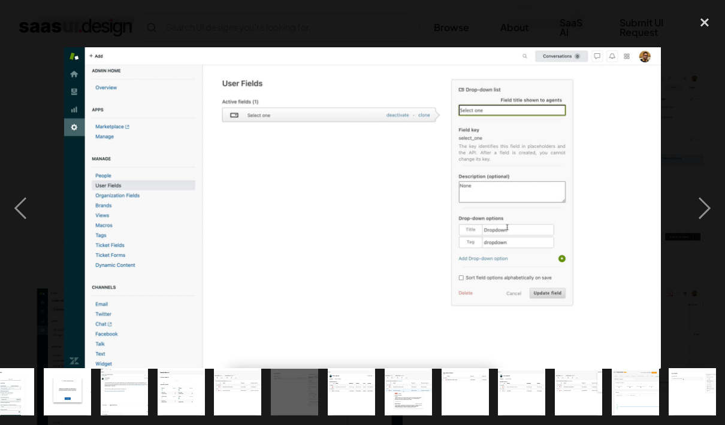
click at [703, 23] on div "close lightbox" at bounding box center [704, 23] width 41 height 26
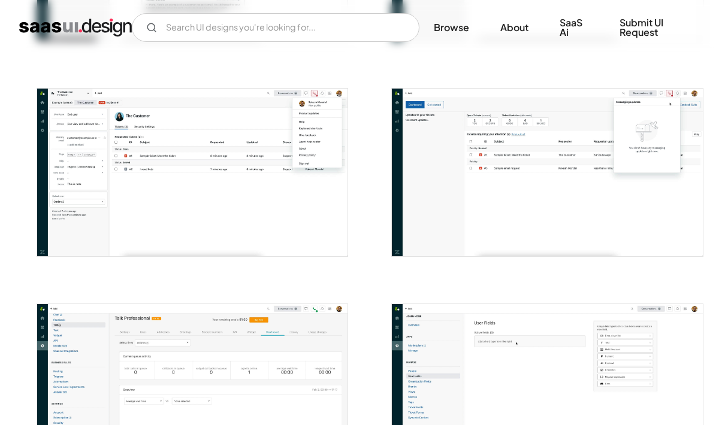
scroll to position [1944, 0]
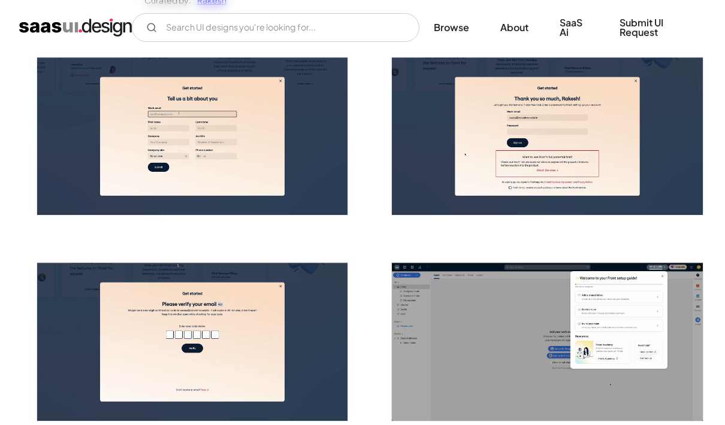
scroll to position [228, 0]
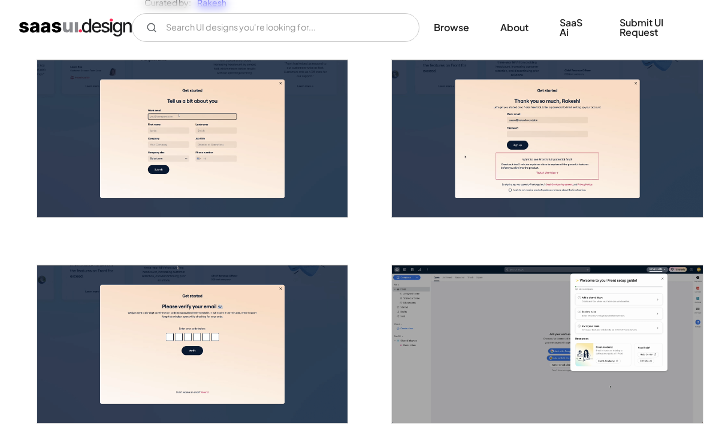
click at [104, 149] on img "open lightbox" at bounding box center [192, 139] width 311 height 158
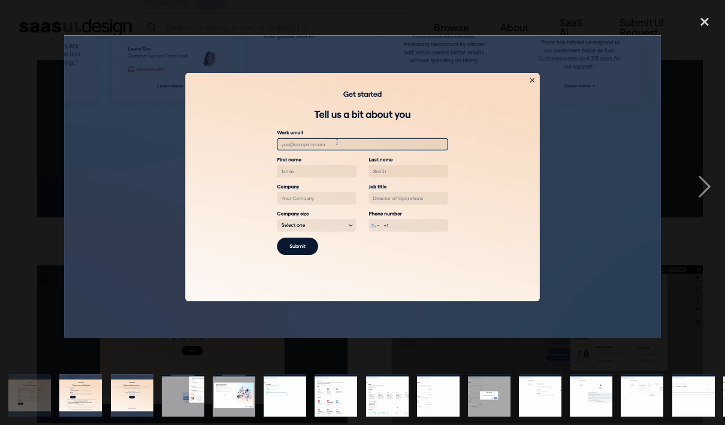
click at [692, 185] on div "next image" at bounding box center [704, 186] width 41 height 357
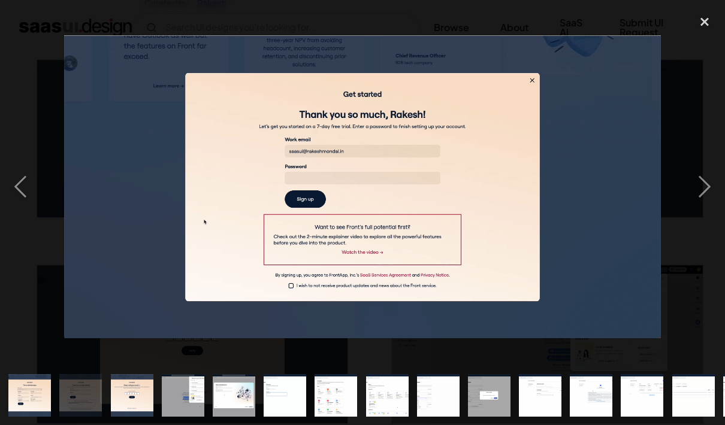
click at [693, 186] on div "next image" at bounding box center [704, 186] width 41 height 357
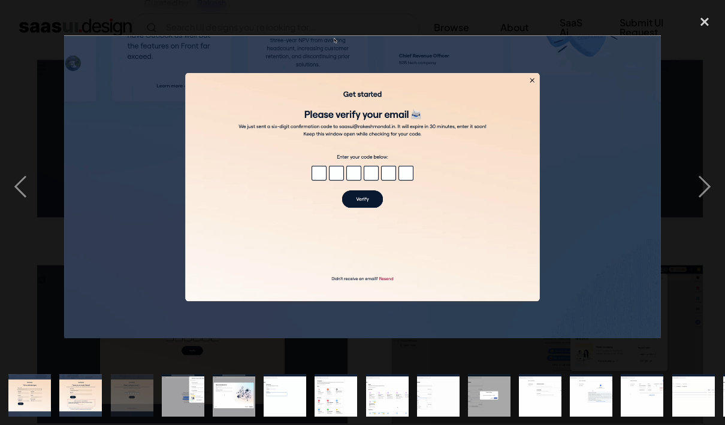
click at [690, 187] on div "next image" at bounding box center [704, 186] width 41 height 357
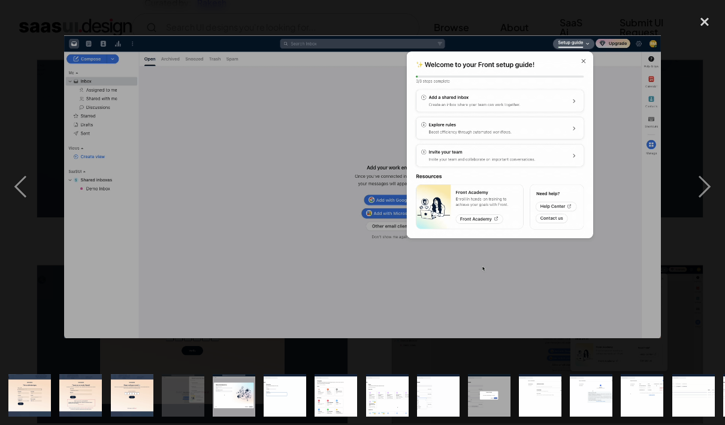
click at [717, 183] on div "next image" at bounding box center [704, 186] width 41 height 357
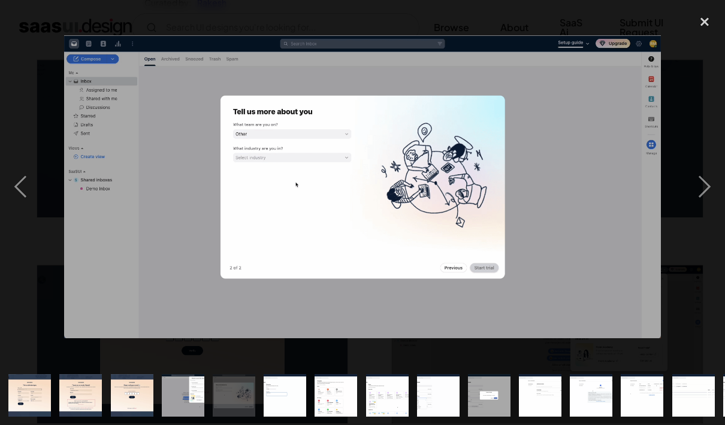
click at [32, 185] on div "previous image" at bounding box center [20, 186] width 41 height 357
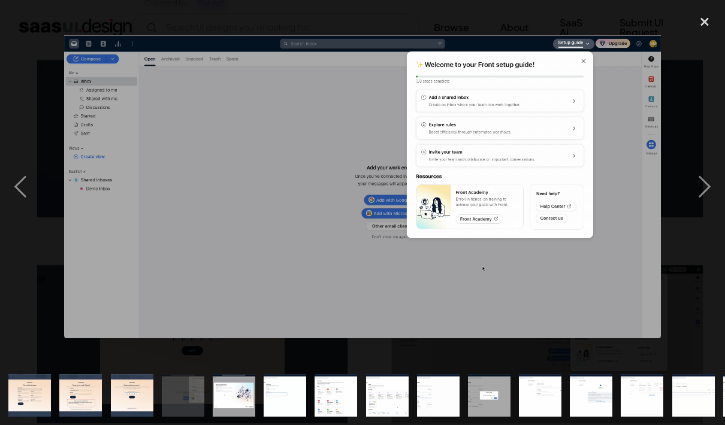
click at [690, 190] on div "next image" at bounding box center [704, 186] width 41 height 357
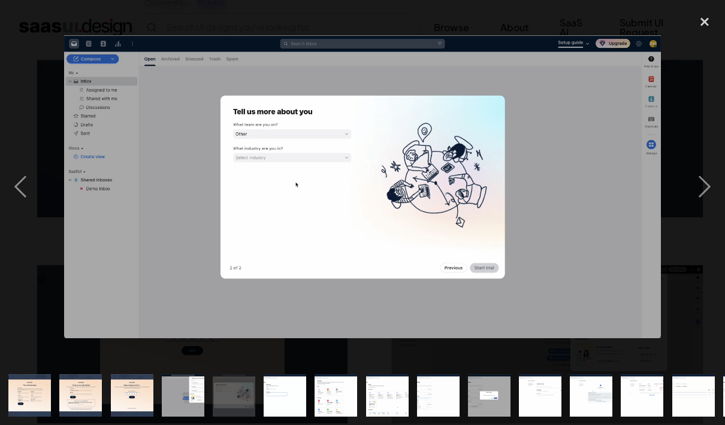
click at [694, 185] on div "next image" at bounding box center [704, 186] width 41 height 357
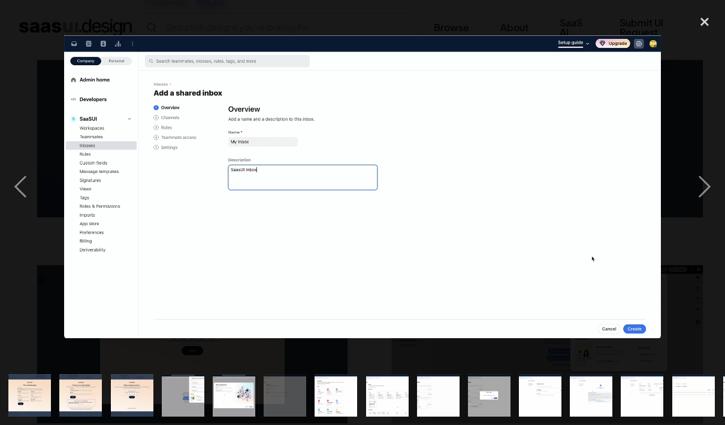
click at [690, 190] on div "next image" at bounding box center [704, 186] width 41 height 357
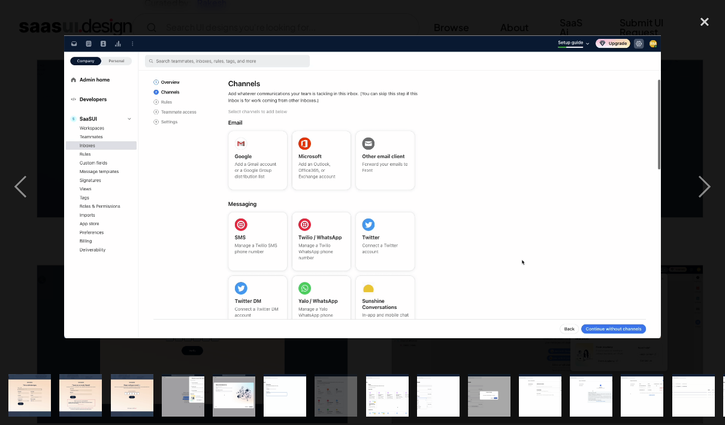
click at [25, 182] on div "previous image" at bounding box center [20, 186] width 41 height 357
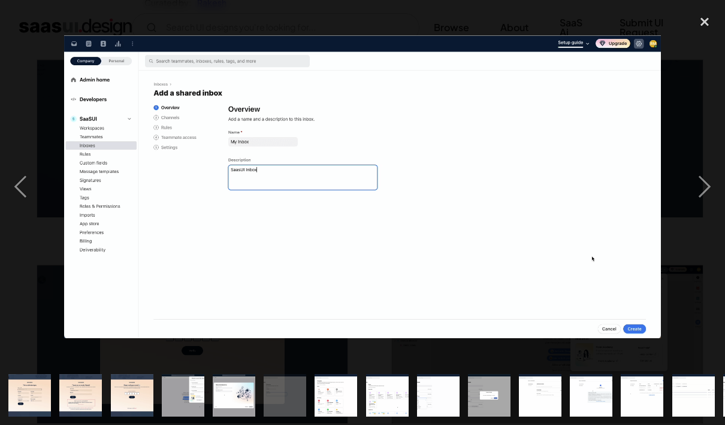
click at [20, 184] on div "previous image" at bounding box center [20, 186] width 41 height 357
